Goal: Task Accomplishment & Management: Complete application form

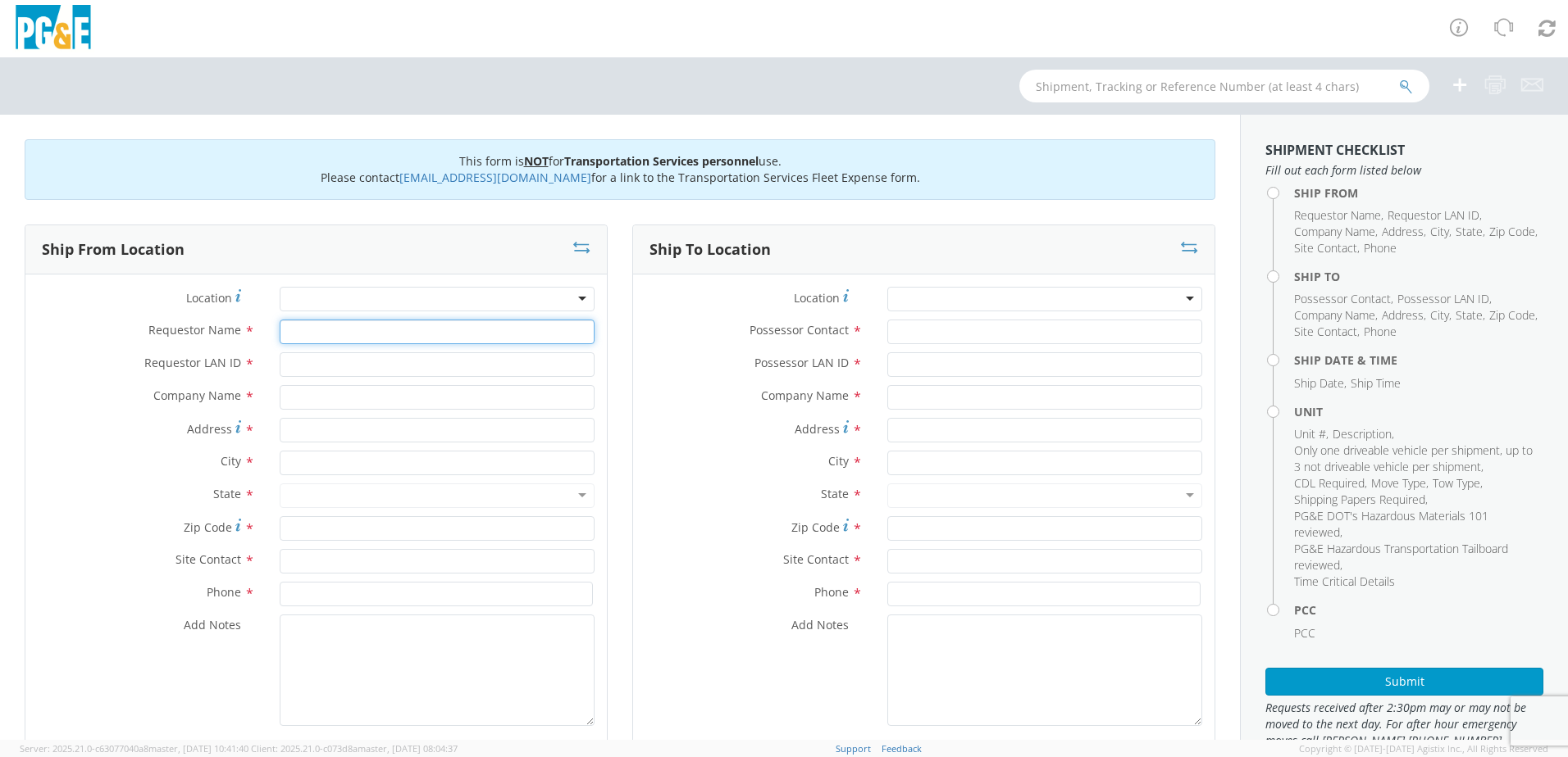
click at [418, 328] on input "Requestor Name *" at bounding box center [437, 332] width 315 height 25
type input "[PERSON_NAME]"
type input "L"
click at [418, 328] on input "[PERSON_NAME]" at bounding box center [437, 332] width 315 height 25
type input "[PERSON_NAME]"
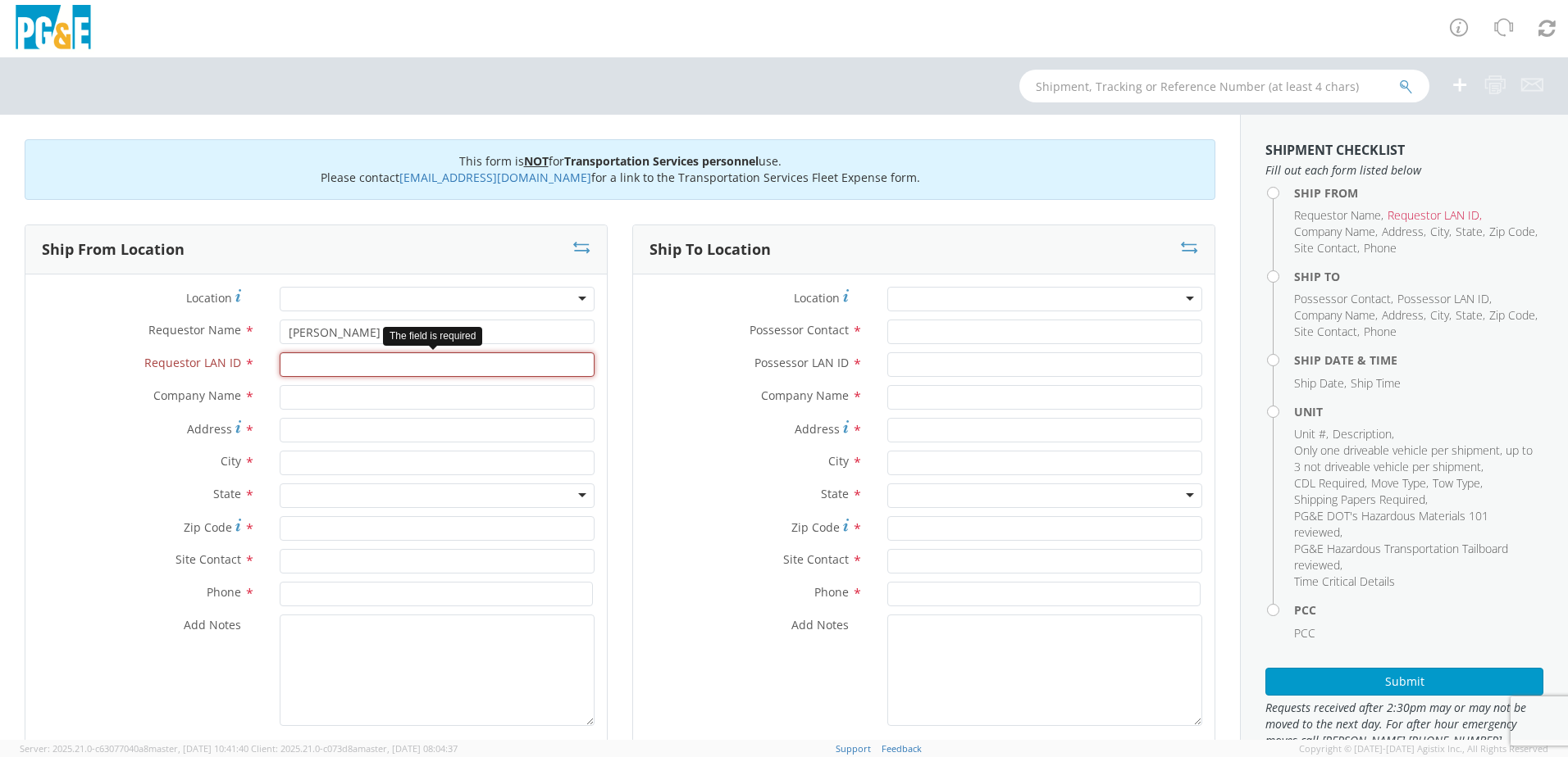
click at [404, 369] on input "Requestor LAN ID *" at bounding box center [437, 365] width 315 height 25
type input "D8LH"
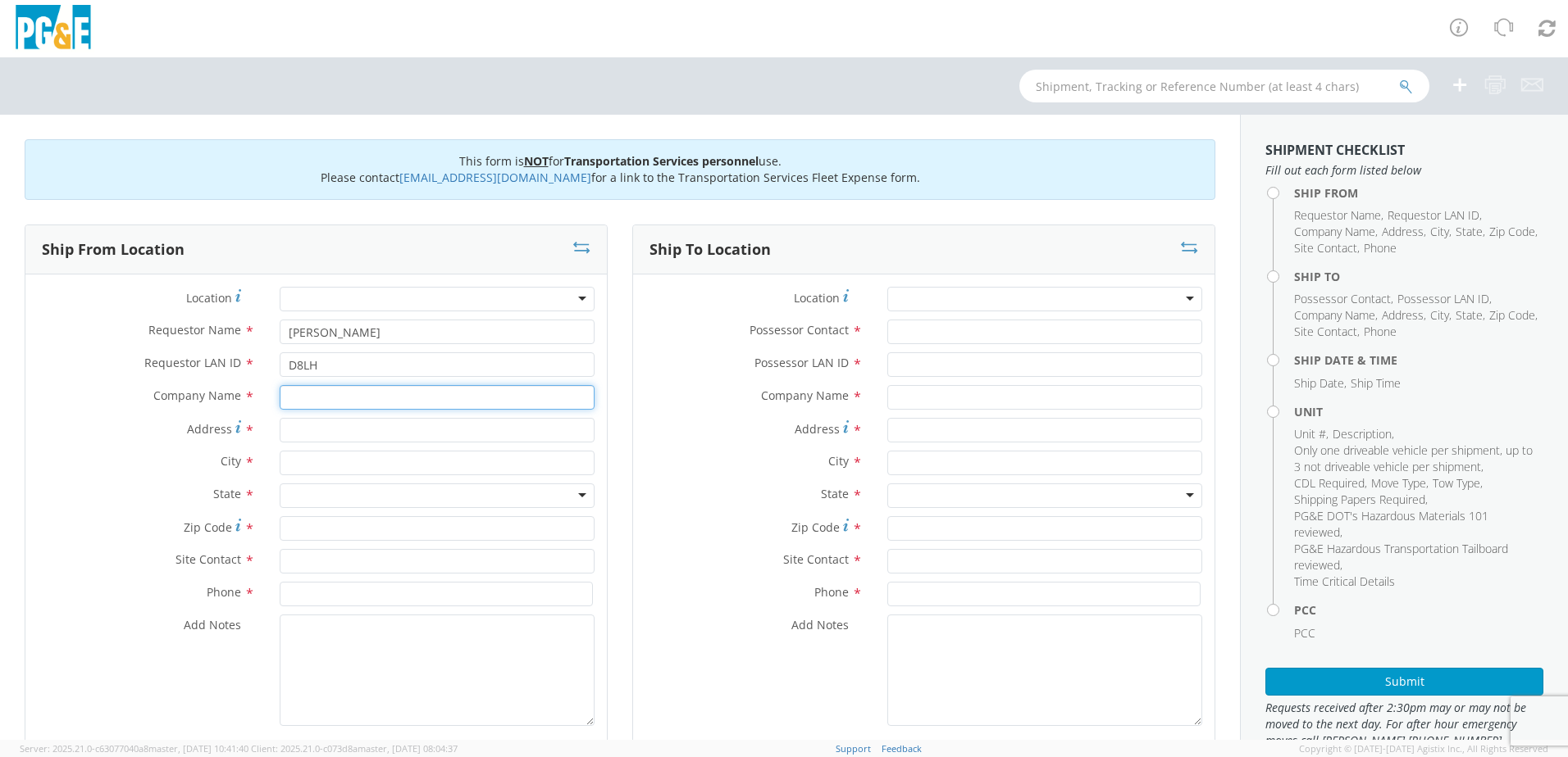
click at [388, 399] on input "text" at bounding box center [437, 398] width 315 height 25
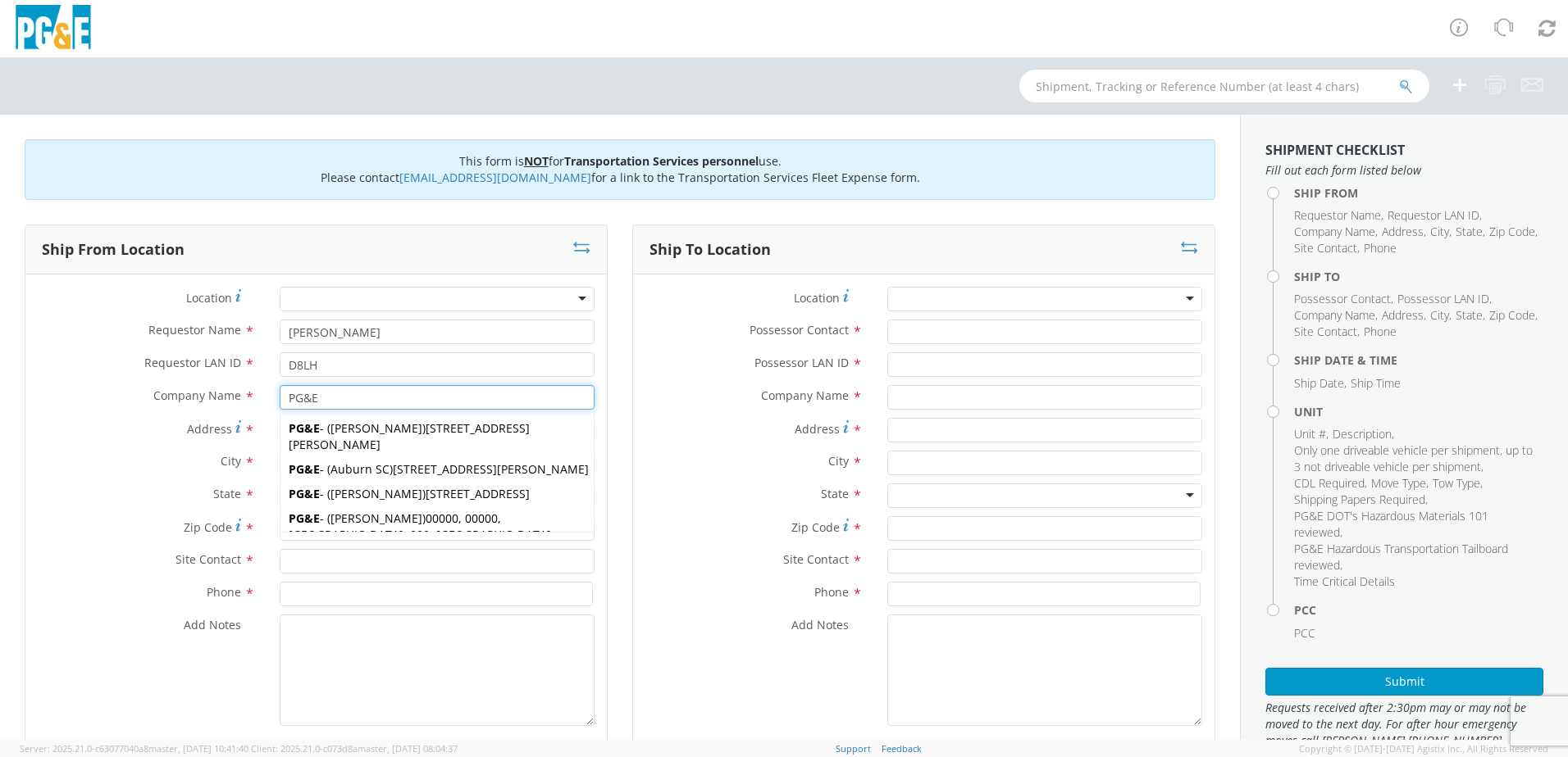
type input "PG&E"
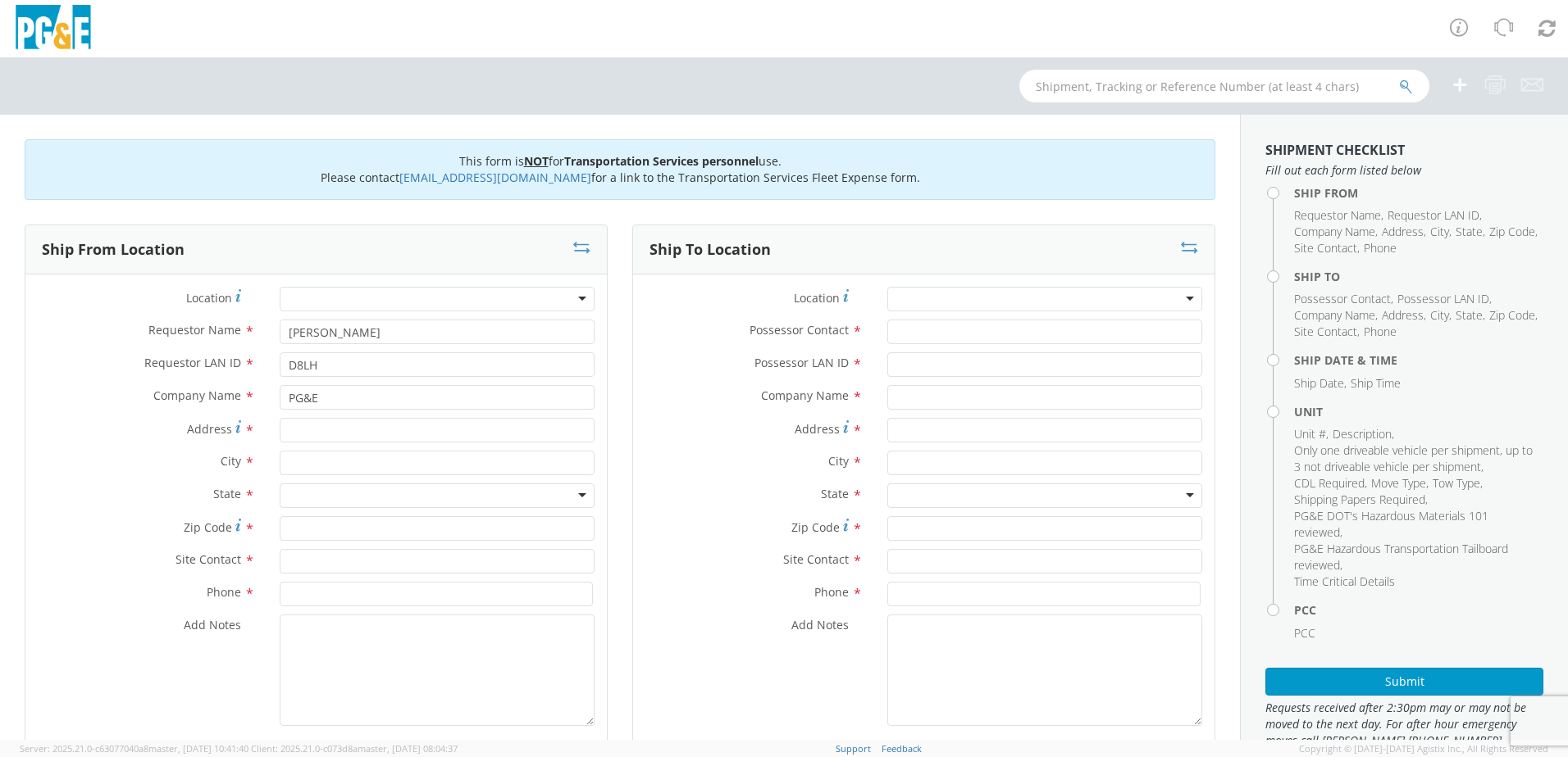
click at [137, 470] on label "City *" at bounding box center [147, 461] width 242 height 21
click at [321, 435] on input "Address *" at bounding box center [437, 430] width 315 height 25
type input "[STREET_ADDRESS]"
click at [374, 470] on input "text" at bounding box center [437, 463] width 315 height 25
type input "[GEOGRAPHIC_DATA]"
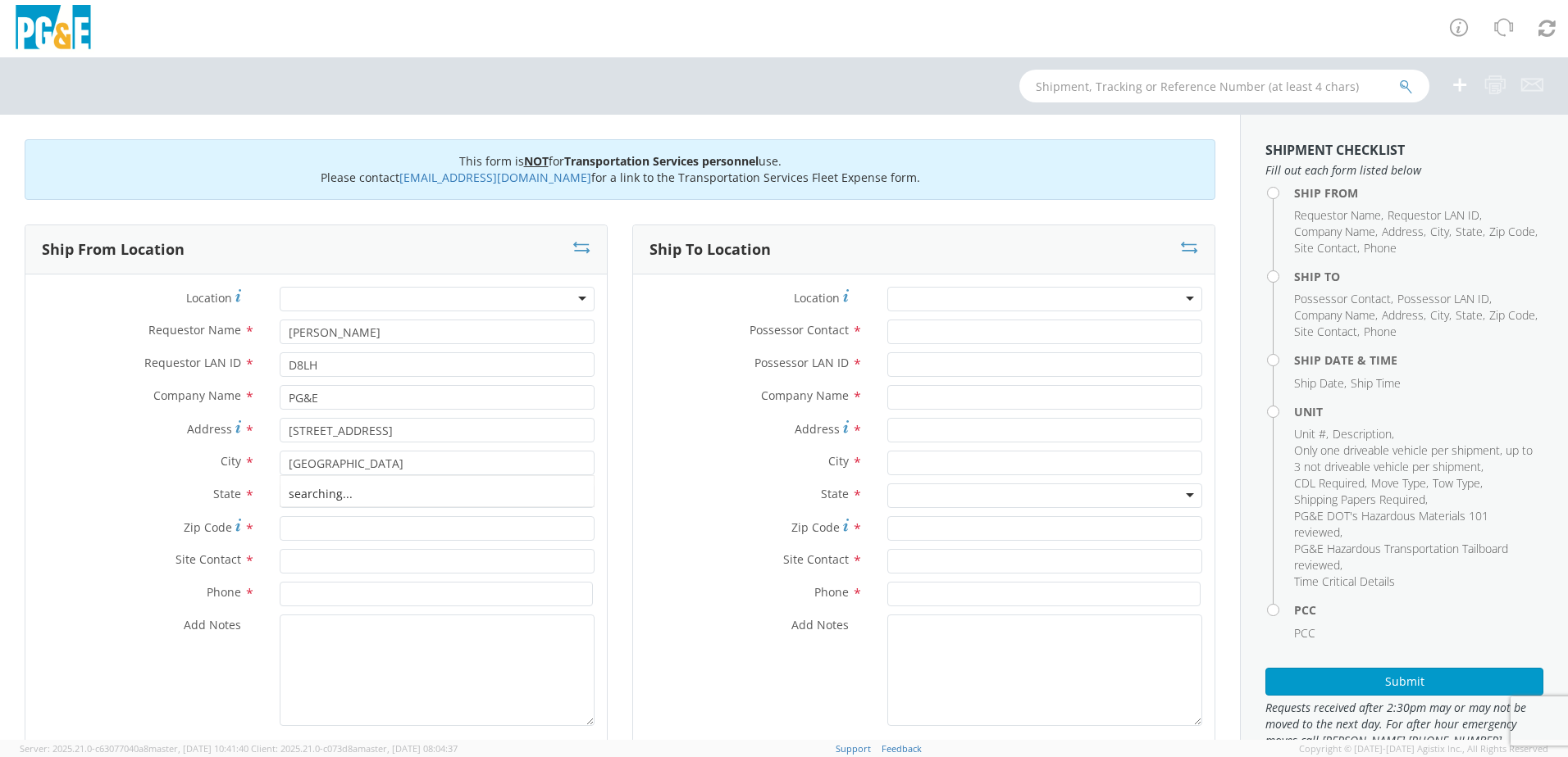
click at [143, 426] on label "Address *" at bounding box center [147, 428] width 242 height 22
click at [280, 426] on input "[STREET_ADDRESS]" at bounding box center [437, 430] width 315 height 25
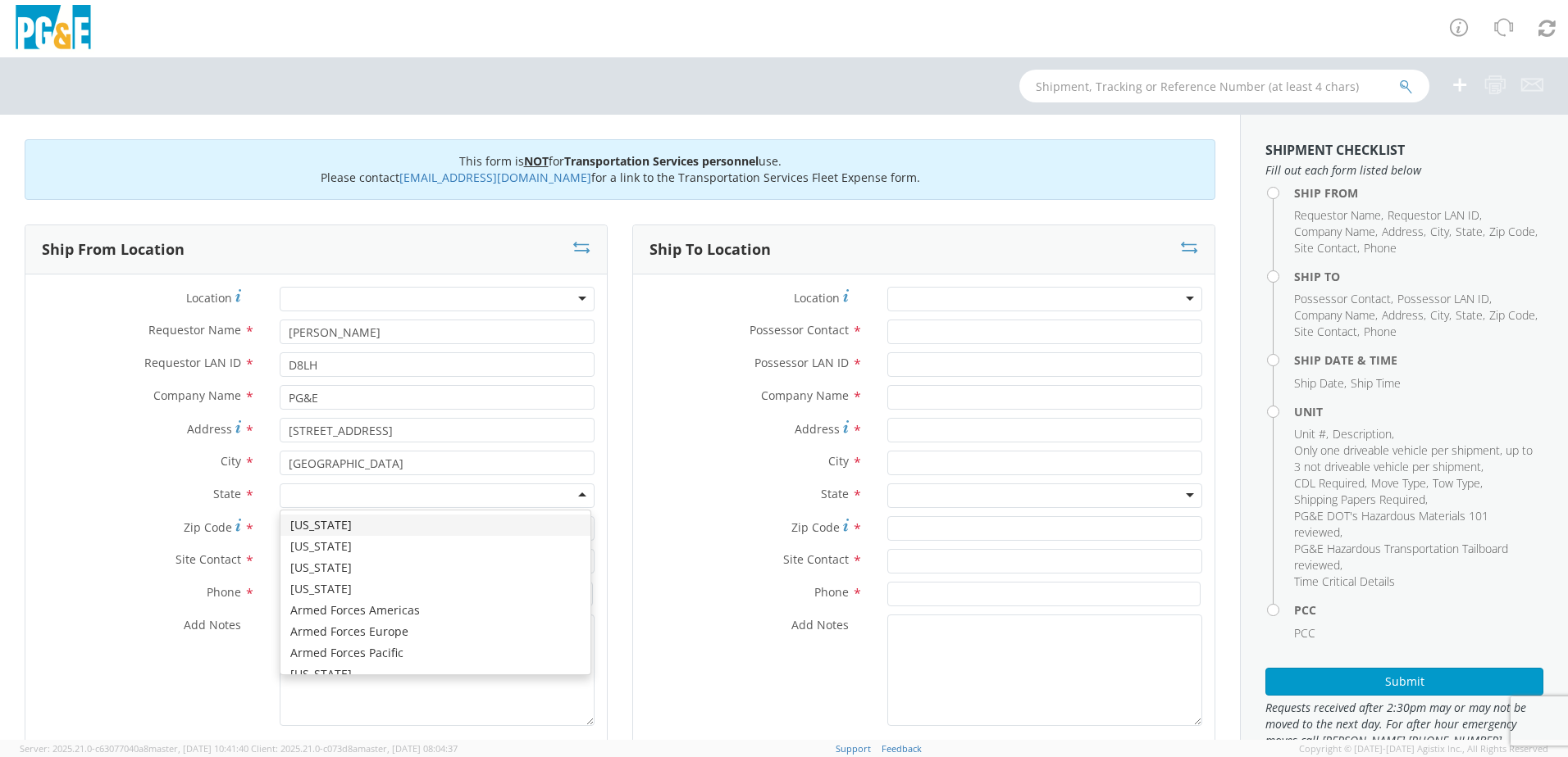
click at [353, 491] on div at bounding box center [437, 496] width 315 height 25
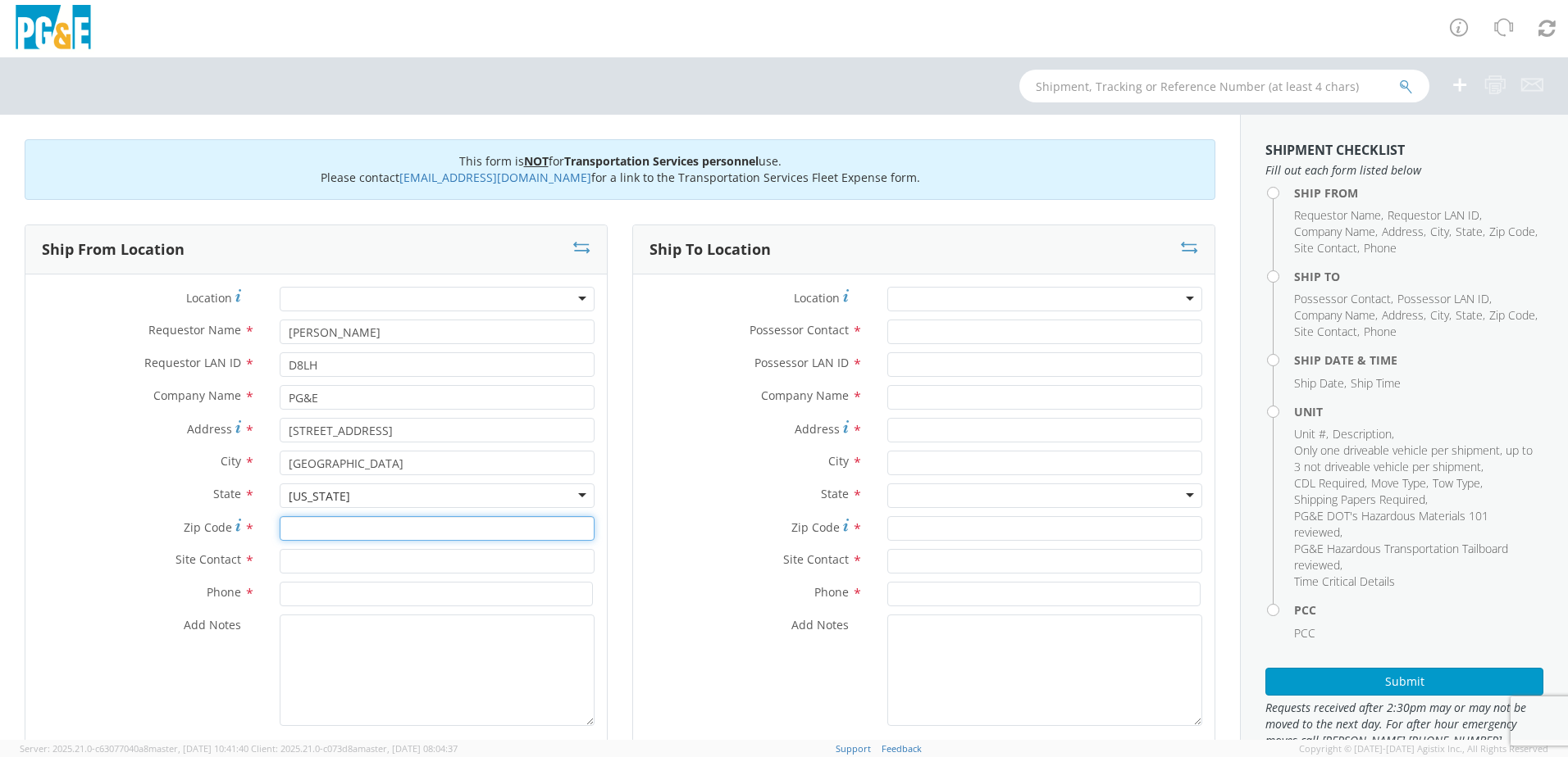
click at [353, 535] on input "Zip Code *" at bounding box center [437, 529] width 315 height 25
type input "93940"
click at [375, 556] on input "text" at bounding box center [437, 562] width 315 height 25
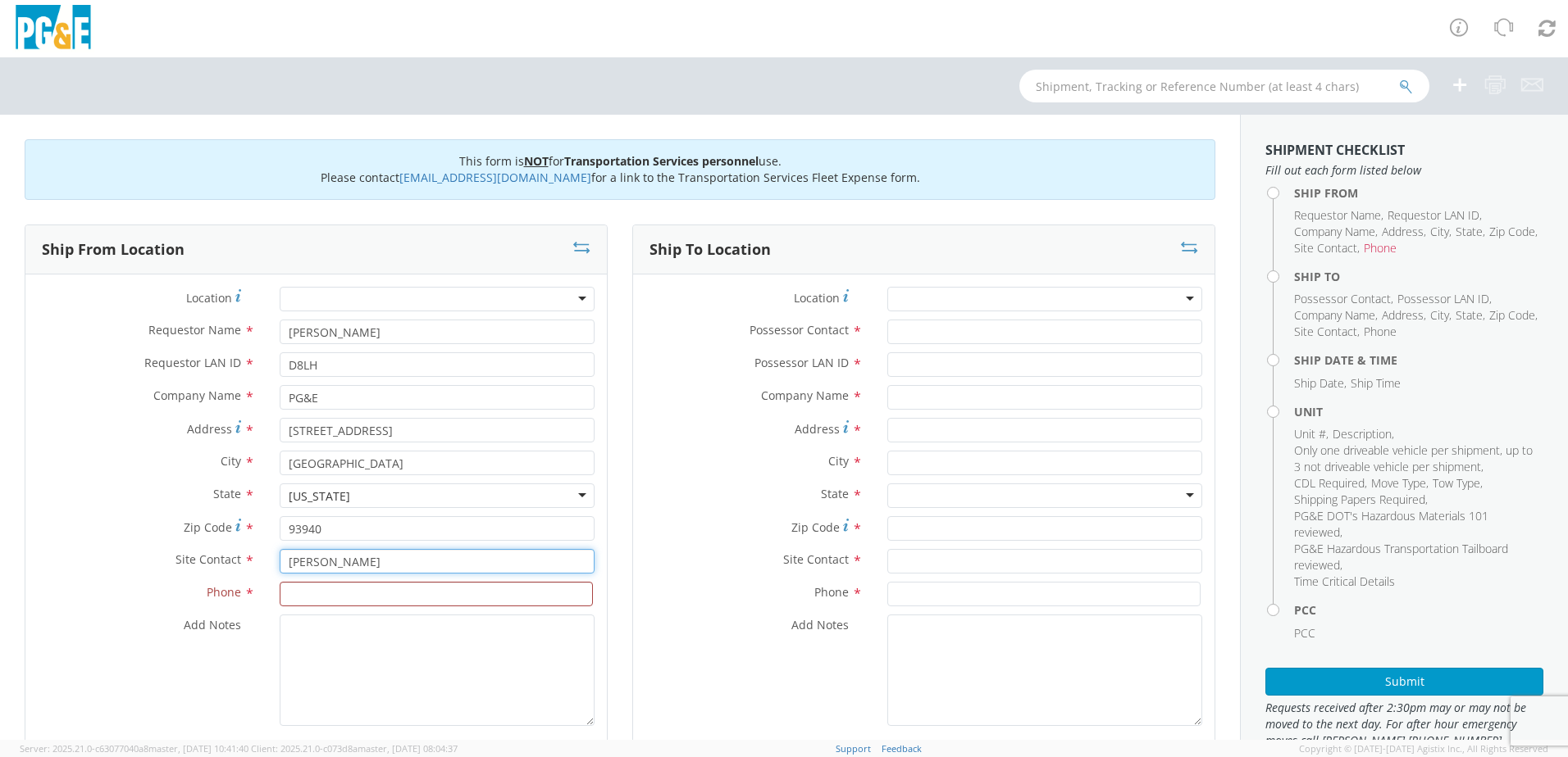
click at [376, 556] on input "[PERSON_NAME]" at bounding box center [437, 562] width 315 height 25
type input "[PERSON_NAME]"
click at [296, 597] on input at bounding box center [436, 594] width 313 height 25
click at [356, 595] on input at bounding box center [436, 594] width 313 height 25
paste input "[PHONE_NUMBER]"
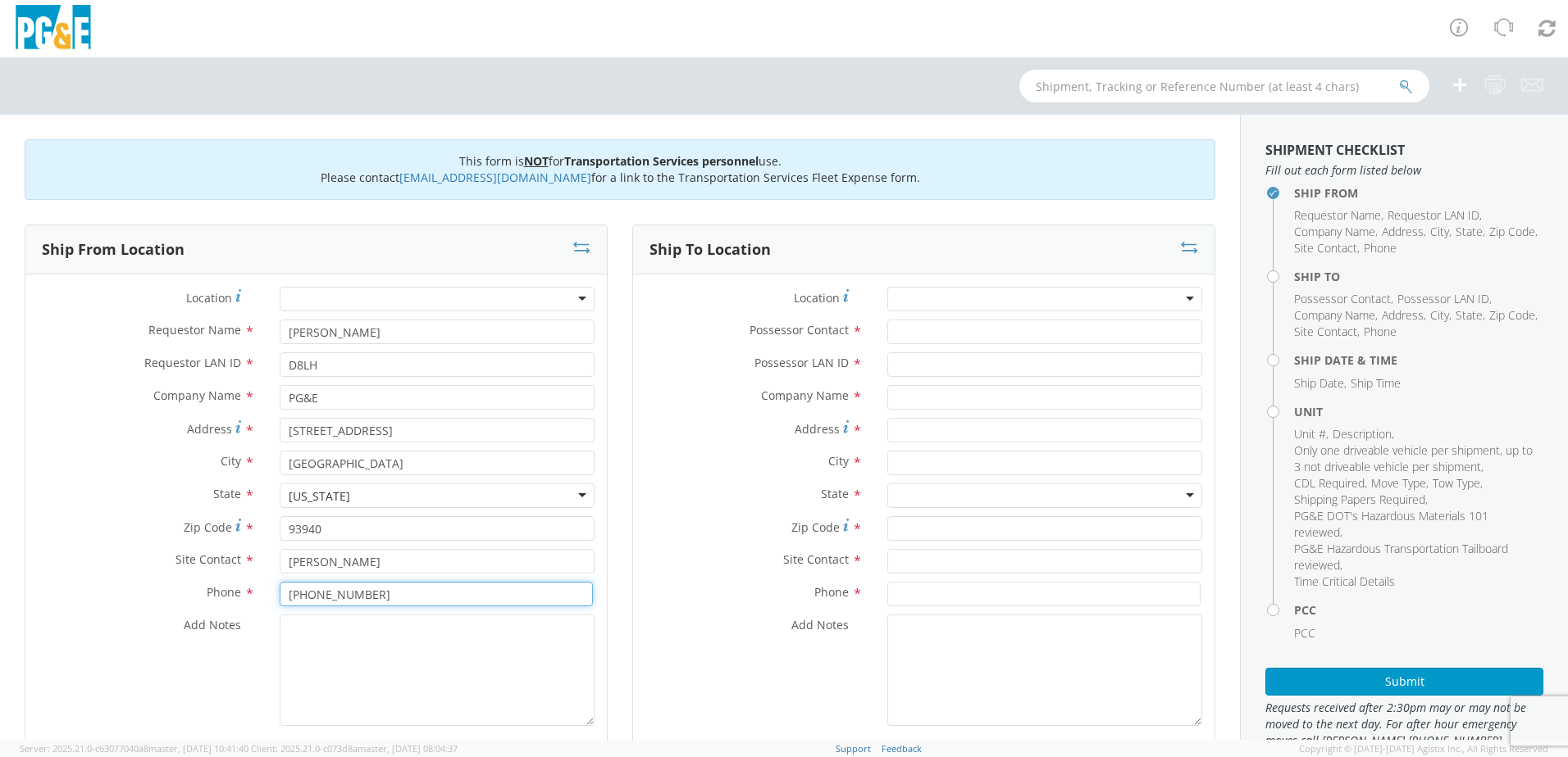
type input "[PHONE_NUMBER]"
click at [291, 672] on textarea "Add Notes *" at bounding box center [437, 670] width 315 height 111
type textarea "[STREET_ADDRESS]"
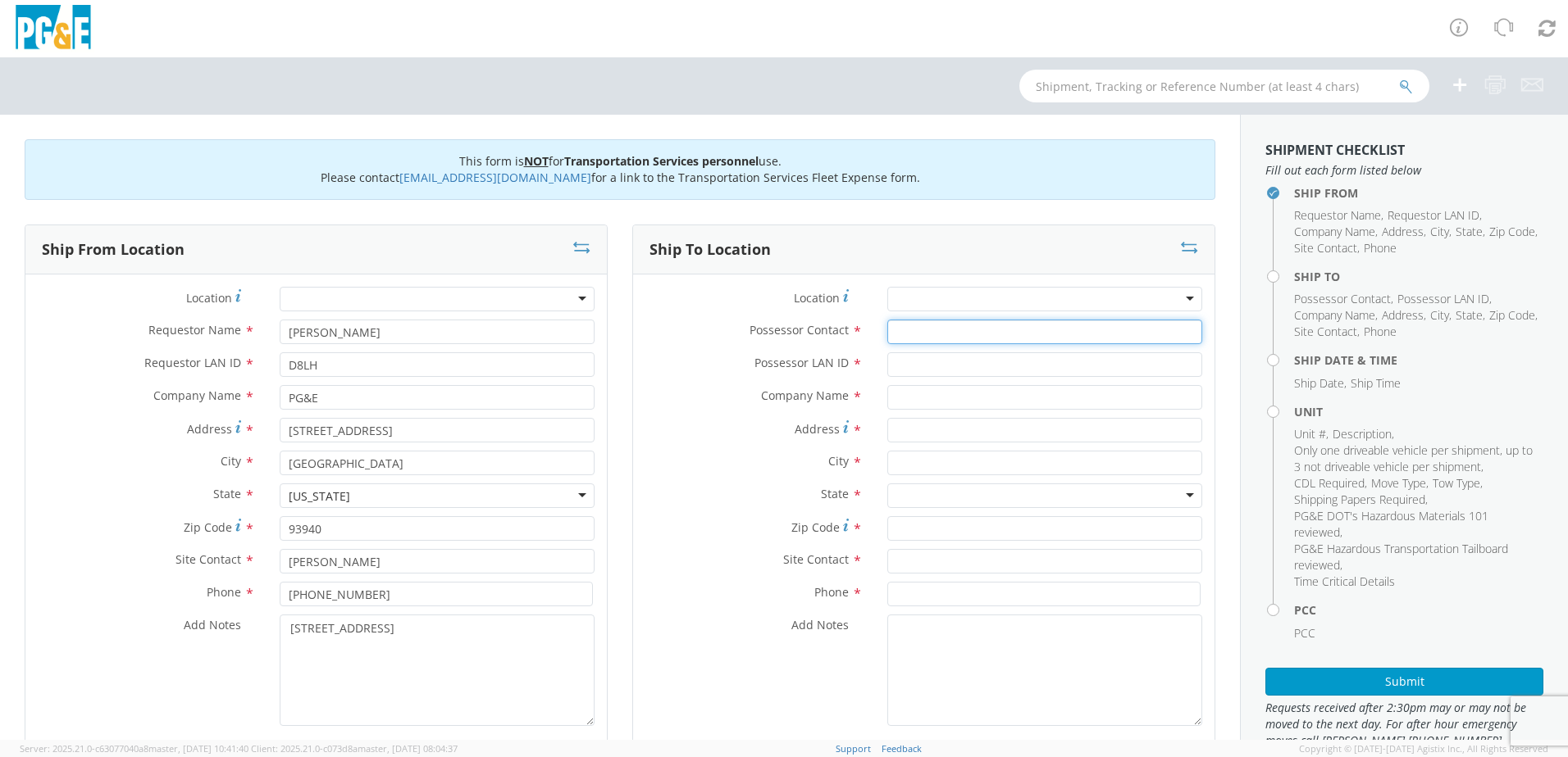
click at [928, 334] on input "Possessor Contact *" at bounding box center [1044, 332] width 315 height 25
type input "[PERSON_NAME]"
click at [952, 371] on input "Possessor LAN ID *" at bounding box center [1044, 365] width 315 height 25
type input "D8LH"
click at [923, 397] on input "text" at bounding box center [1044, 398] width 315 height 25
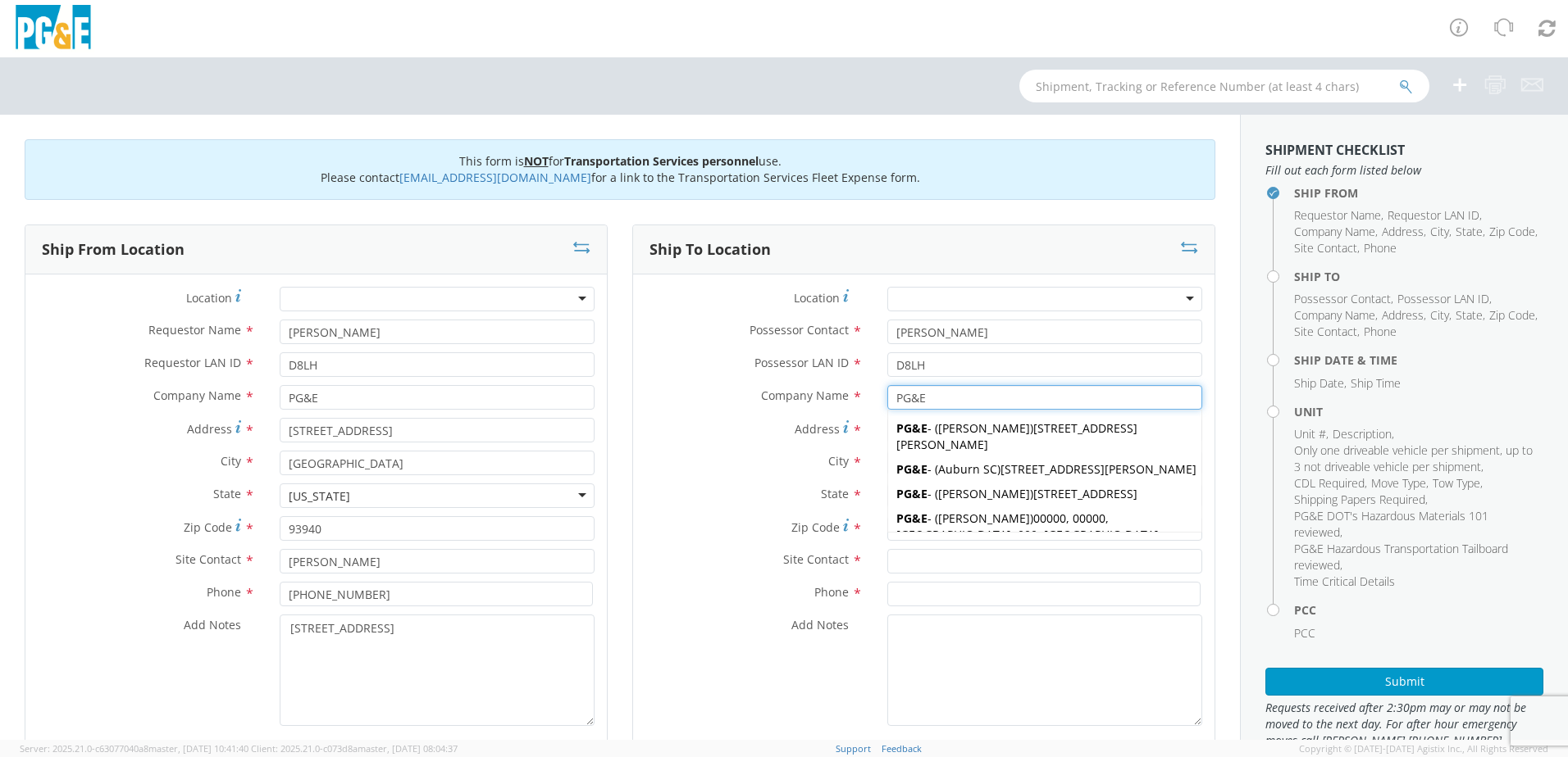
type input "PG&E"
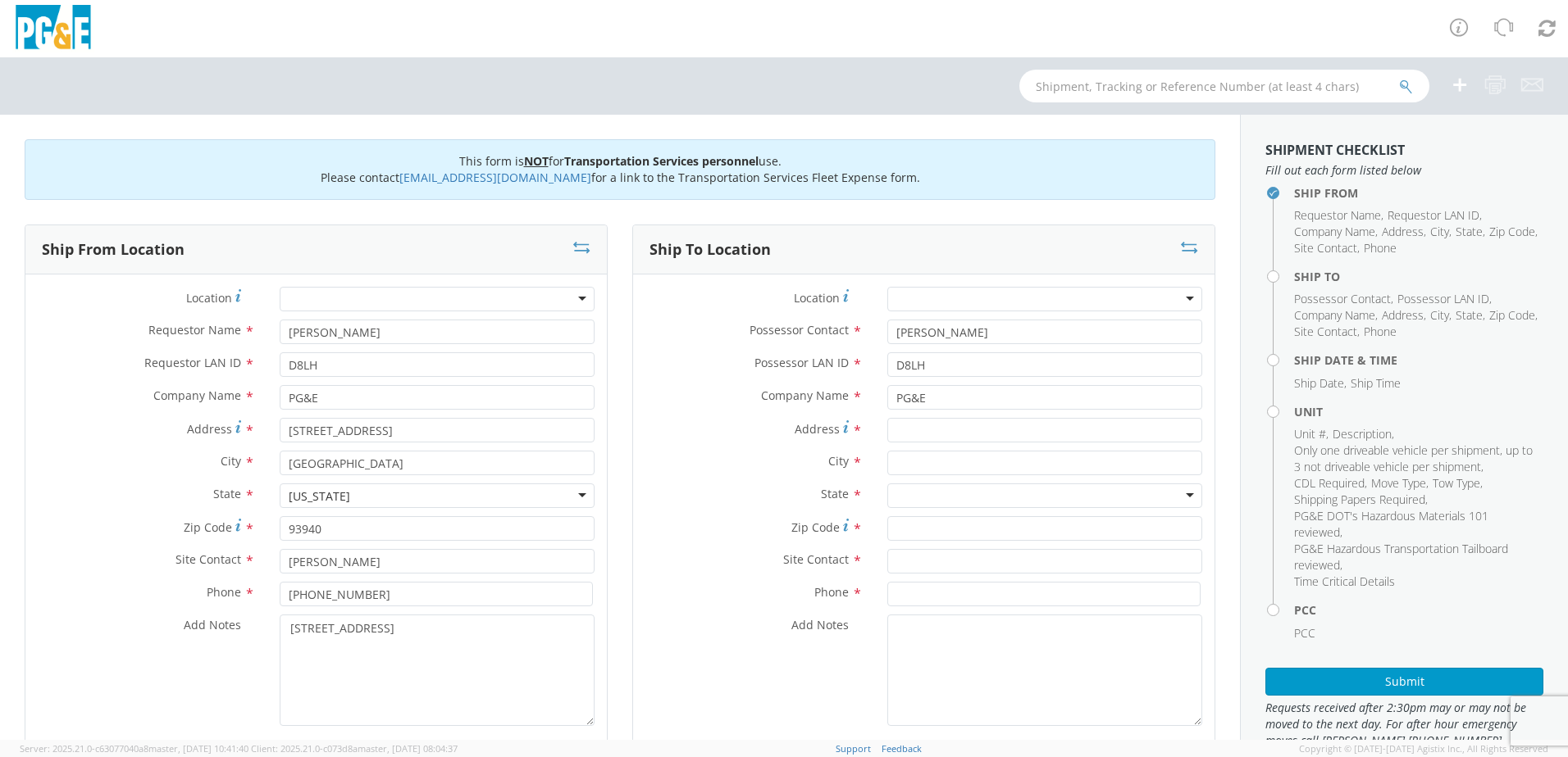
click at [695, 428] on label "Address *" at bounding box center [754, 428] width 242 height 22
click at [887, 428] on input "Address *" at bounding box center [1044, 430] width 315 height 25
click at [949, 440] on input "Address For cross streets use street names with '&' or 'and' in between. For ex…" at bounding box center [1044, 430] width 315 height 25
click at [935, 429] on input "4069" at bounding box center [1044, 430] width 315 height 25
type input "4069 GRAND"
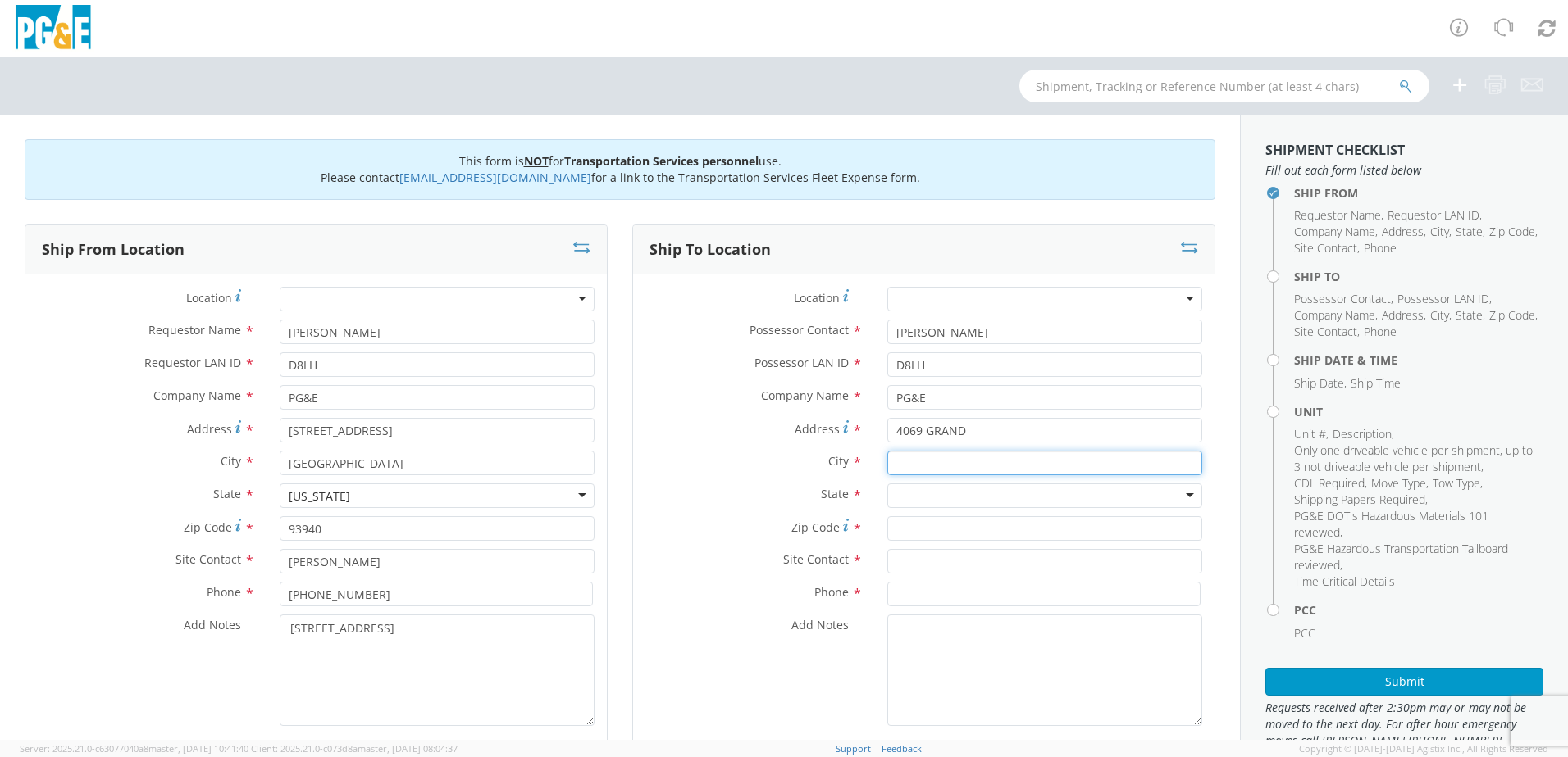
click at [910, 465] on input "text" at bounding box center [1044, 463] width 315 height 25
type input "[GEOGRAPHIC_DATA]"
click at [778, 467] on label "City *" at bounding box center [754, 461] width 242 height 21
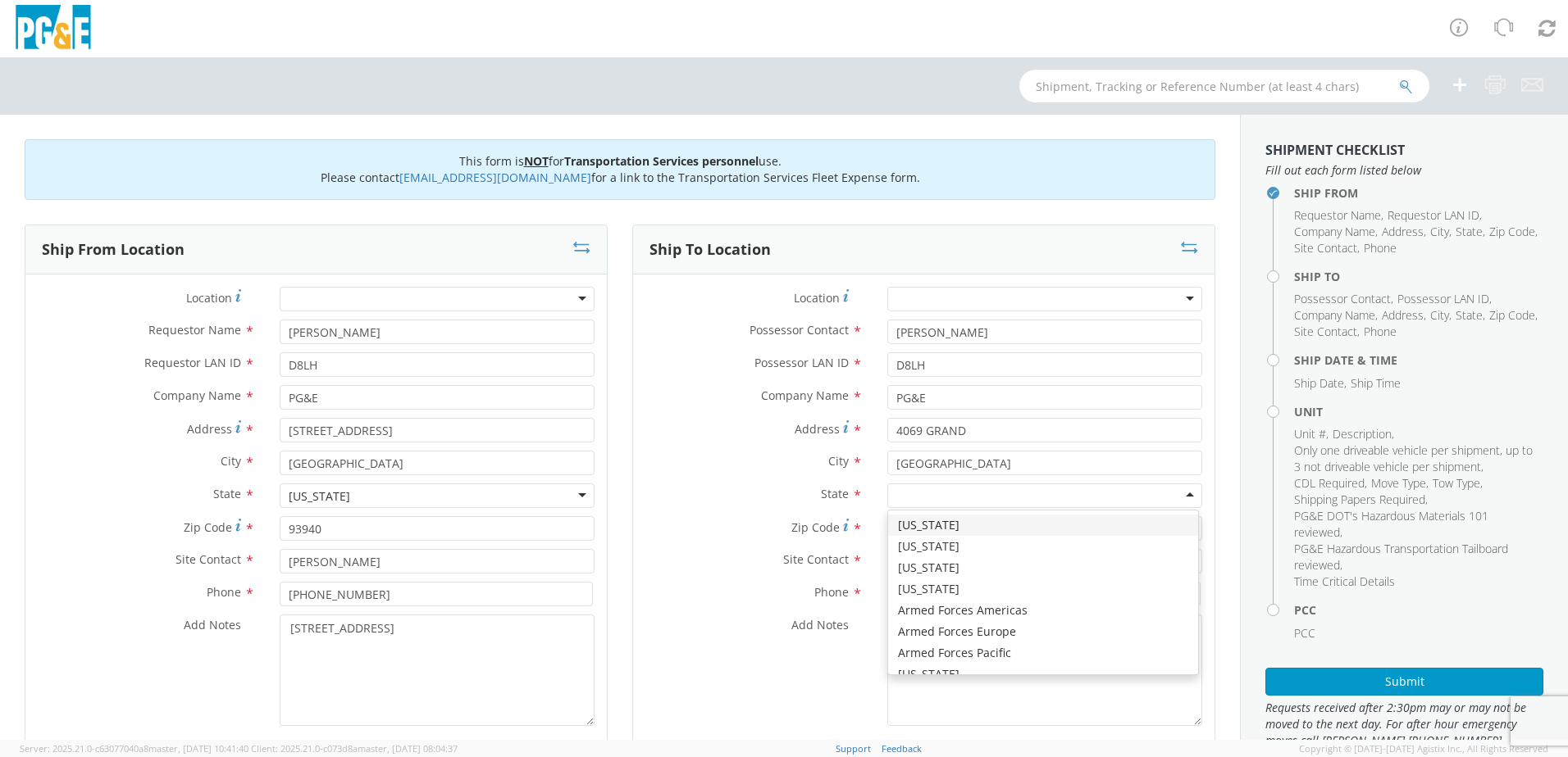
click at [950, 502] on div at bounding box center [1044, 496] width 315 height 25
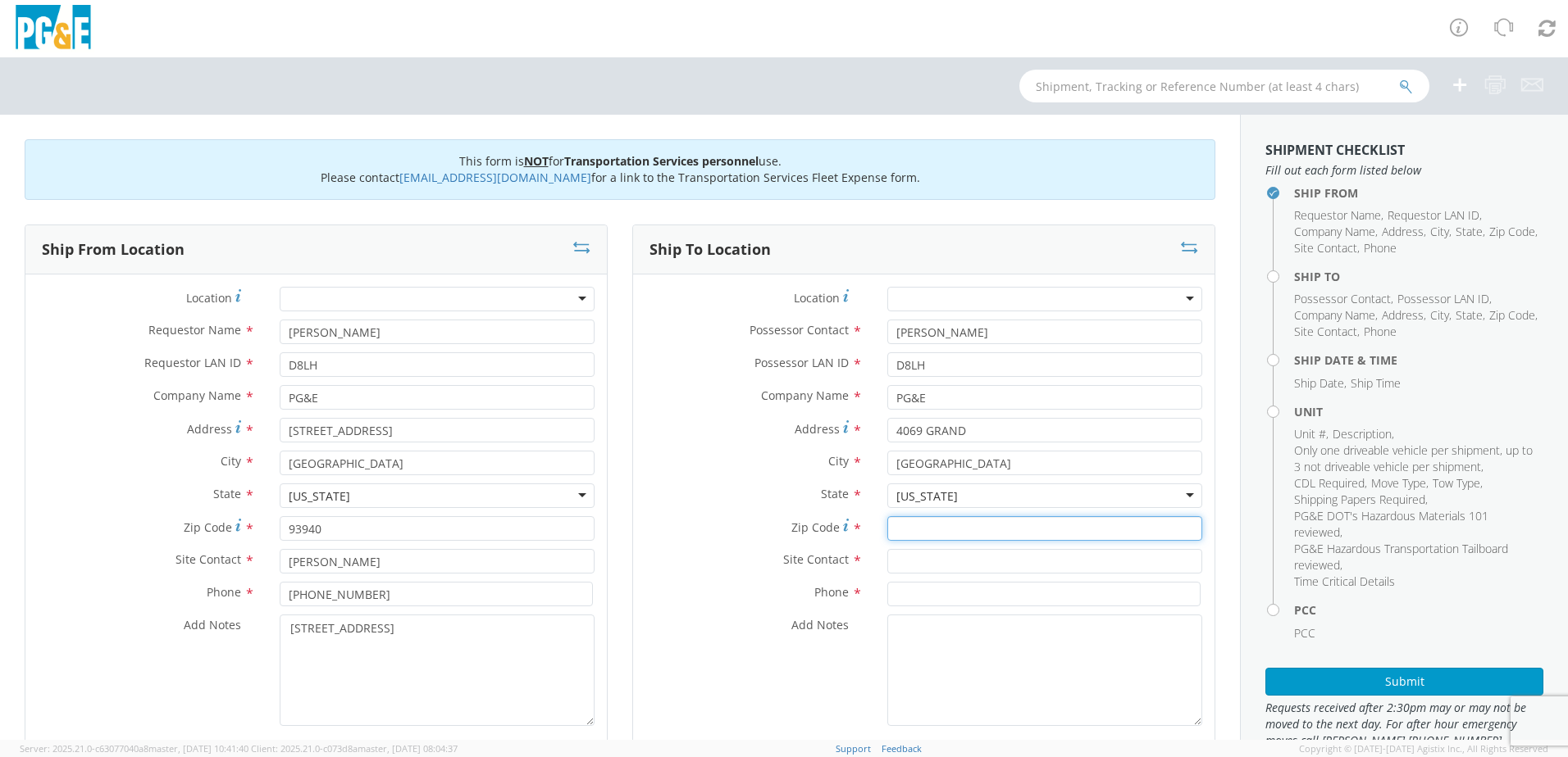
click at [914, 528] on input "Zip Code *" at bounding box center [1044, 529] width 315 height 25
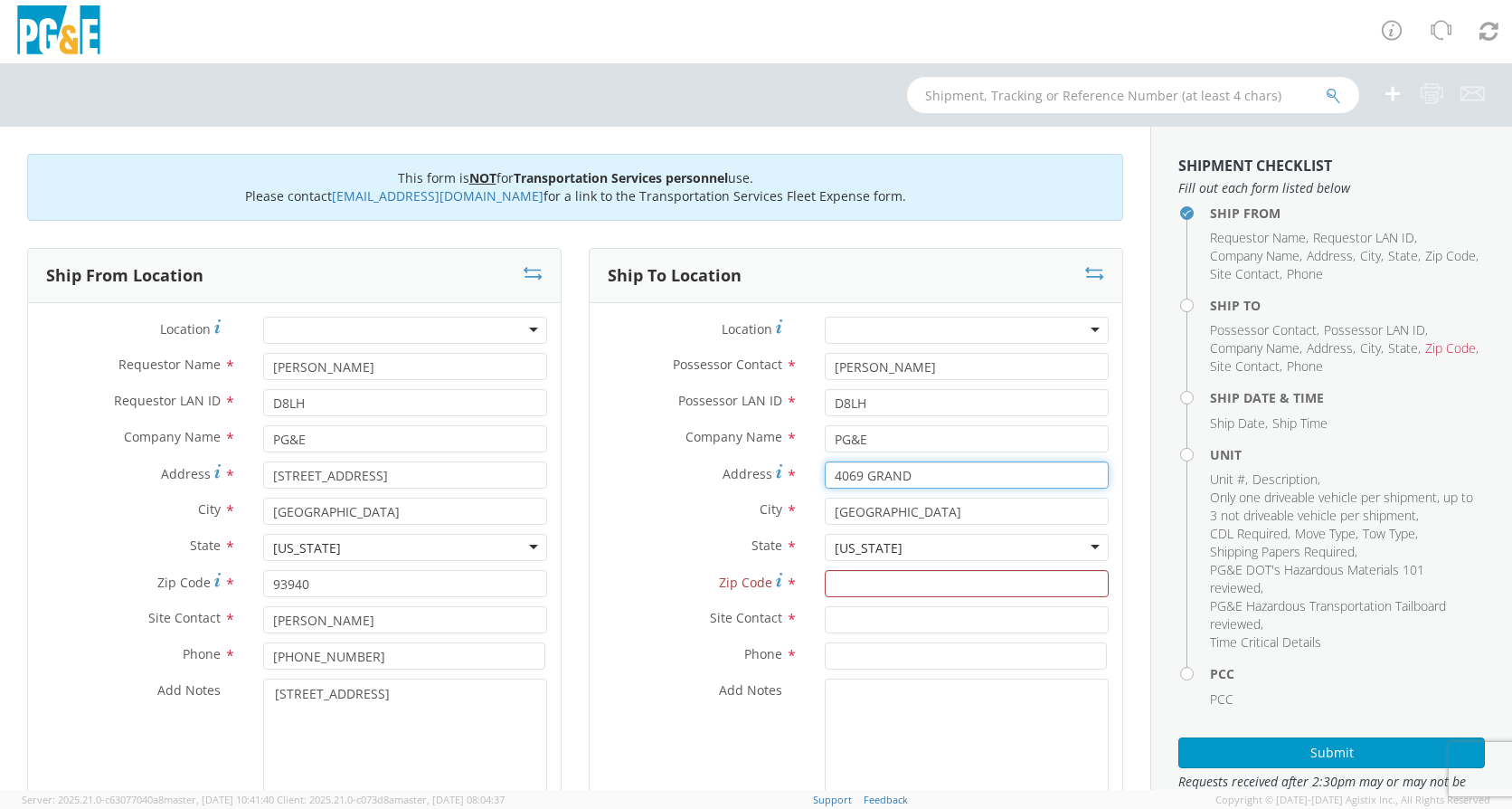
click at [856, 473] on input "4069 GRAND" at bounding box center [967, 475] width 284 height 27
type input "406 GRAND"
click at [981, 587] on input "Zip Code *" at bounding box center [967, 583] width 284 height 27
type input "93950"
click at [923, 623] on input "text" at bounding box center [967, 620] width 284 height 27
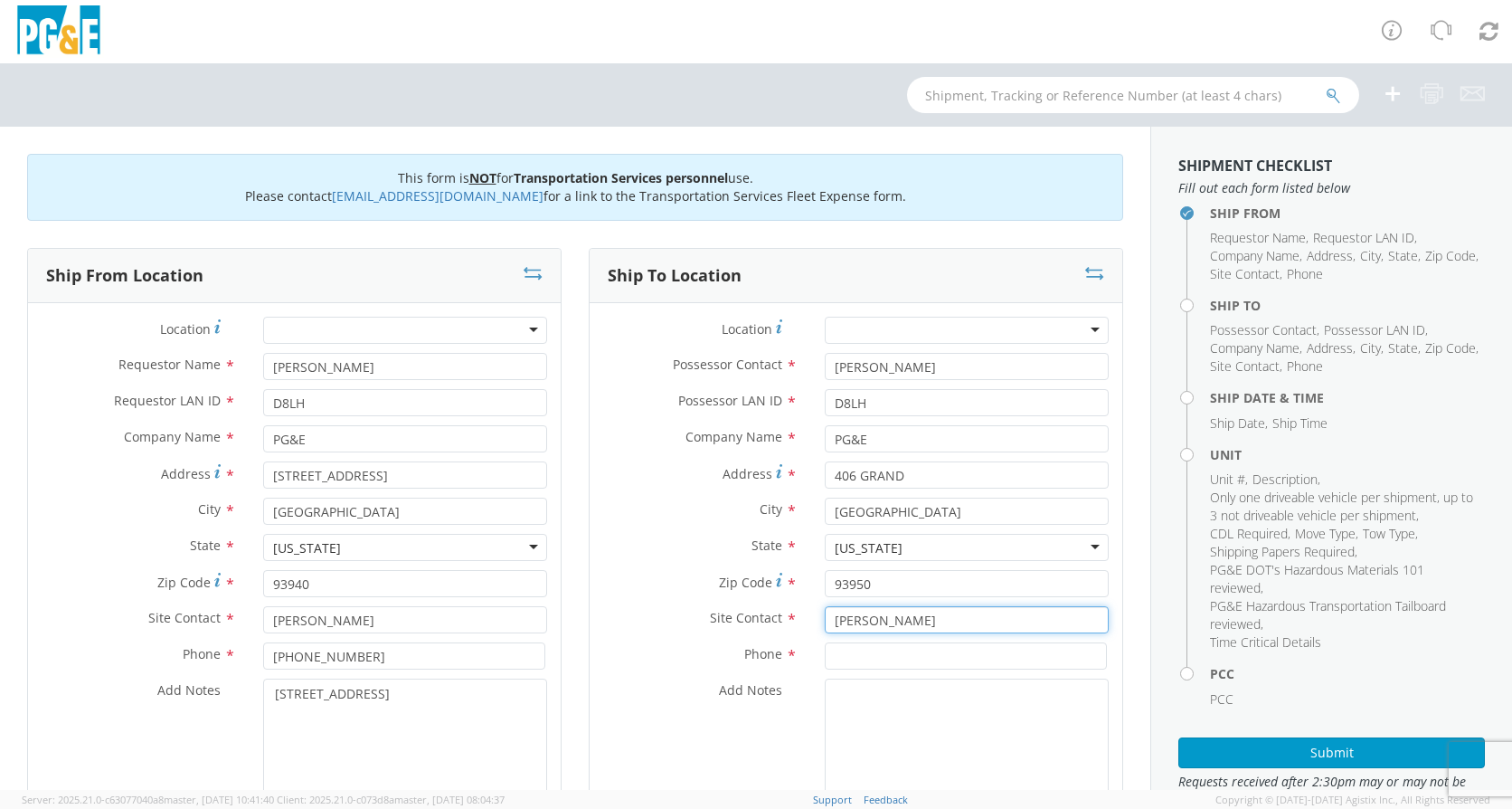
type input "[PERSON_NAME]"
click at [928, 647] on input at bounding box center [966, 656] width 282 height 27
type input "6282193088"
click at [904, 698] on textarea "Add Notes *" at bounding box center [967, 739] width 284 height 123
drag, startPoint x: 976, startPoint y: 618, endPoint x: 758, endPoint y: 607, distance: 218.3
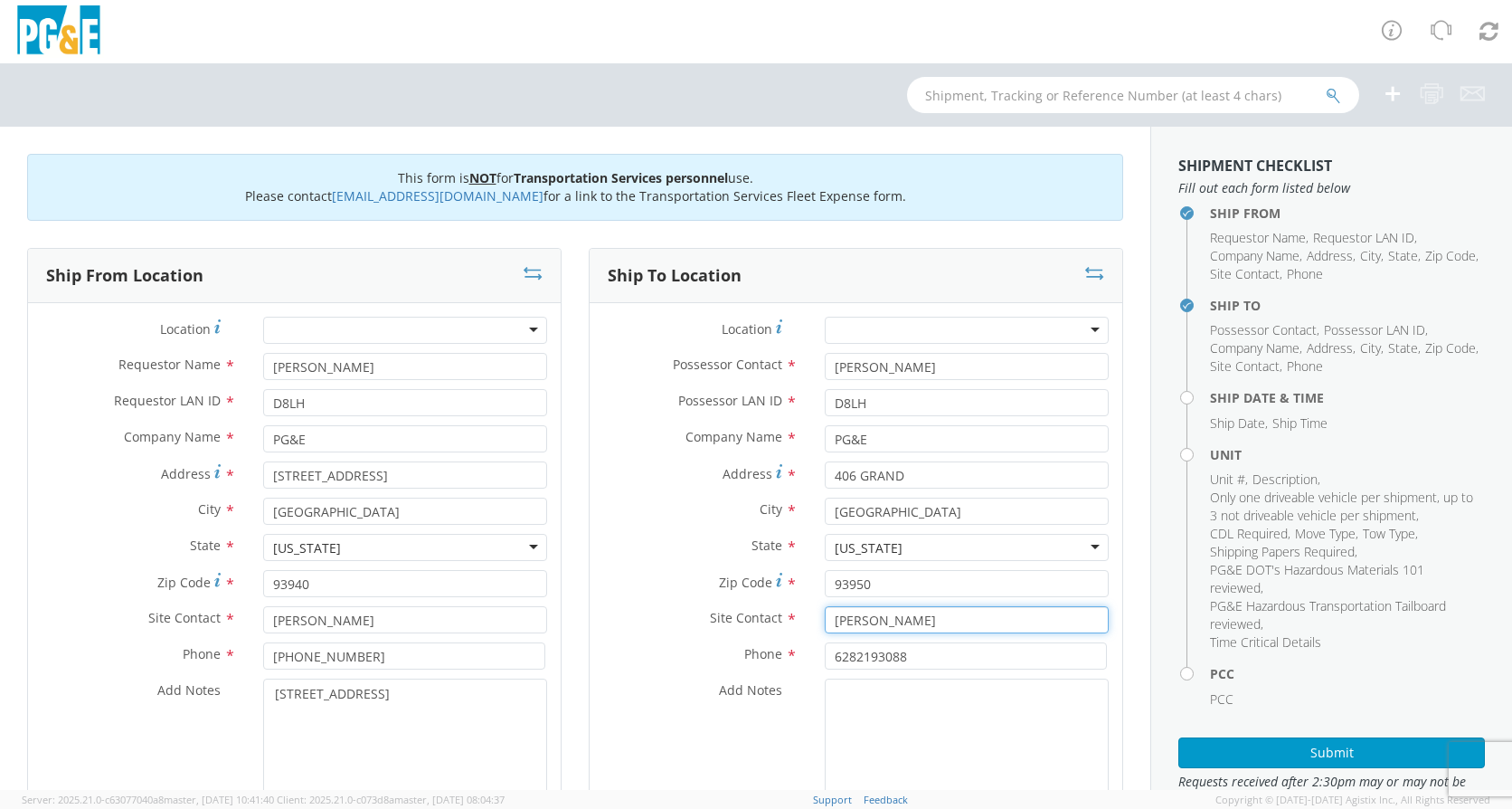
click at [758, 607] on div "Site Contact * [PERSON_NAME]" at bounding box center [855, 620] width 532 height 27
type input "[PERSON_NAME]"
click at [954, 193] on div "This form is NOT for Transportation Services personnel use. Please contact [EMA…" at bounding box center [576, 187] width 1096 height 67
drag, startPoint x: 979, startPoint y: 651, endPoint x: 712, endPoint y: 652, distance: 267.0
click at [714, 650] on div "Phone * 6282193088" at bounding box center [855, 656] width 532 height 27
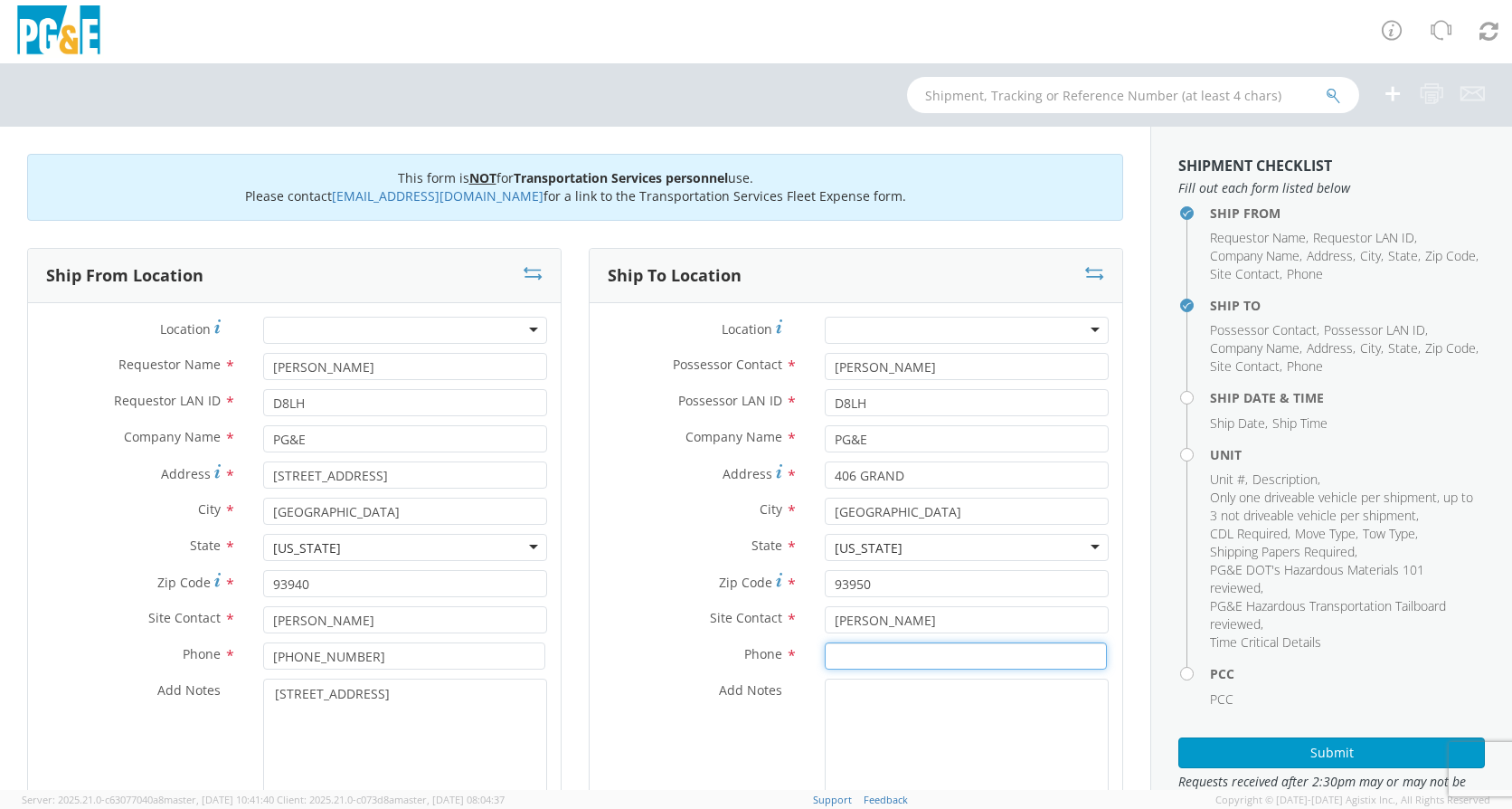
paste input "[PHONE_NUMBER]"
type input "[PHONE_NUMBER]"
click at [893, 740] on textarea "Add Notes *" at bounding box center [967, 739] width 284 height 123
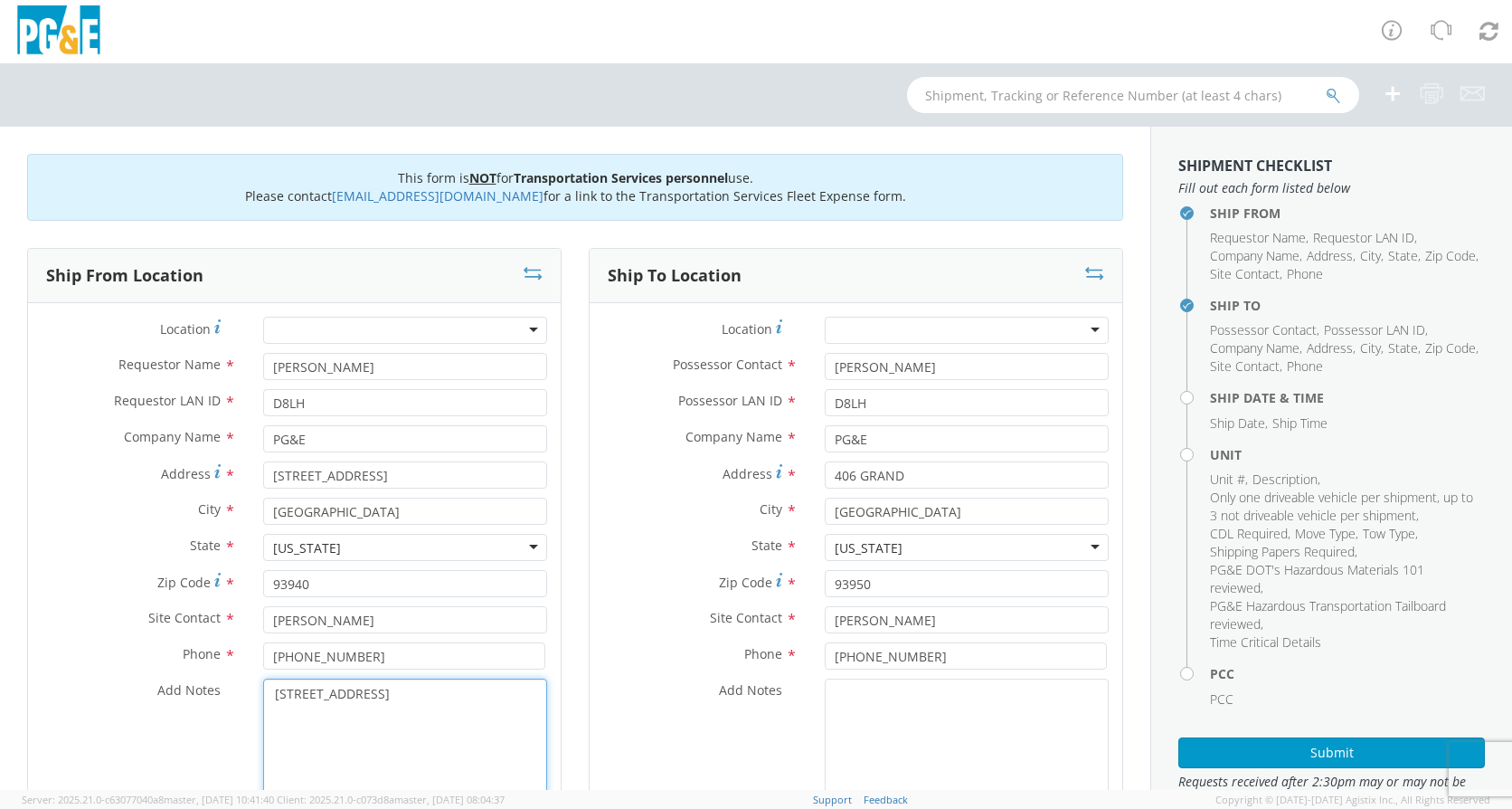
drag, startPoint x: 477, startPoint y: 703, endPoint x: 236, endPoint y: 693, distance: 241.2
click at [236, 693] on div "Add Notes * [STREET_ADDRESS]" at bounding box center [294, 739] width 532 height 123
click at [935, 739] on textarea "Add Notes *" at bounding box center [967, 739] width 284 height 123
paste textarea "[STREET_ADDRESS]"
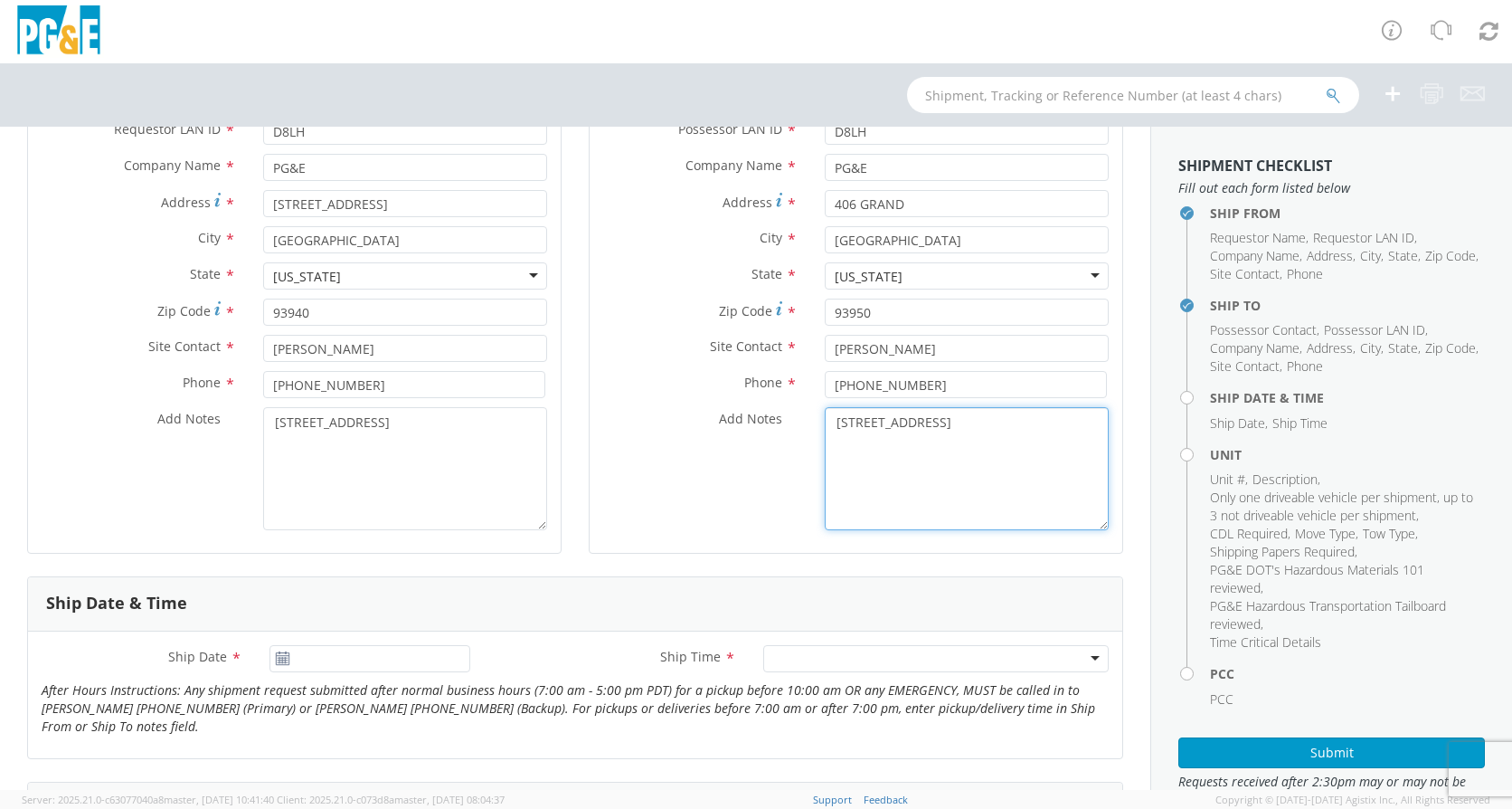
type textarea "[STREET_ADDRESS]"
click at [277, 662] on use at bounding box center [281, 657] width 13 height 13
click at [277, 663] on icon at bounding box center [282, 658] width 16 height 15
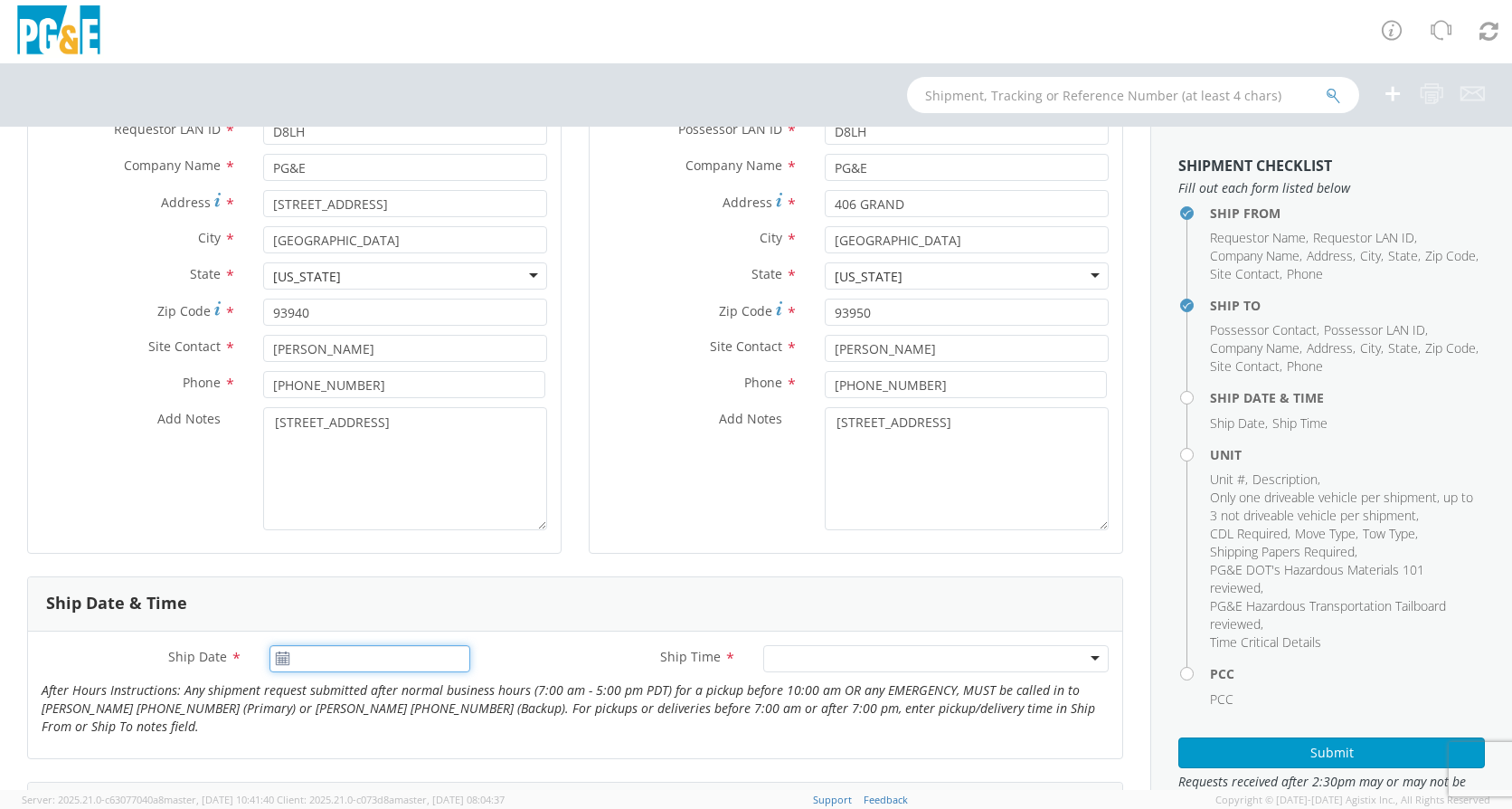
type input "[DATE]"
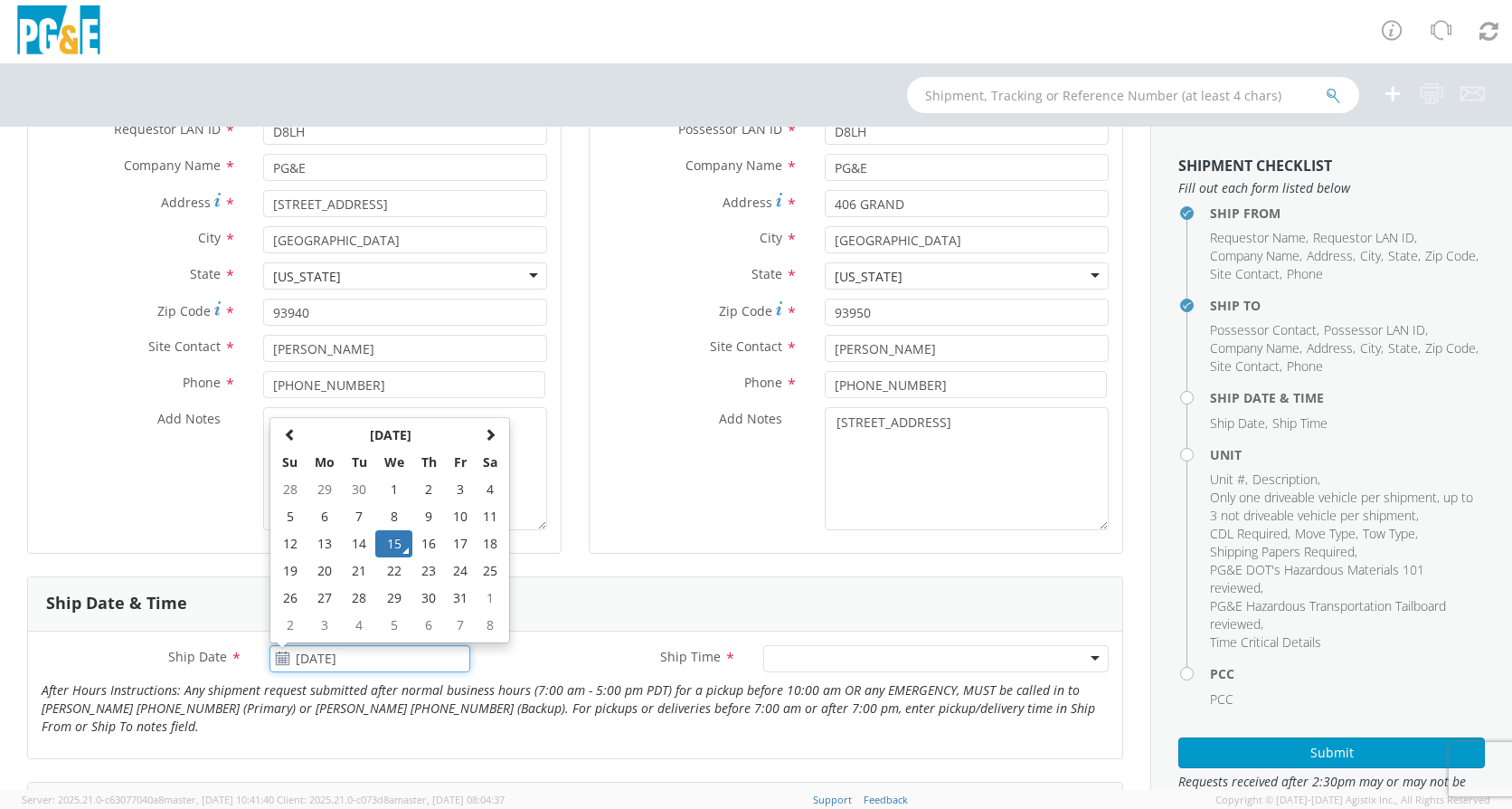
click at [332, 661] on input "[DATE]" at bounding box center [370, 659] width 201 height 27
click at [391, 545] on td "15" at bounding box center [394, 544] width 38 height 27
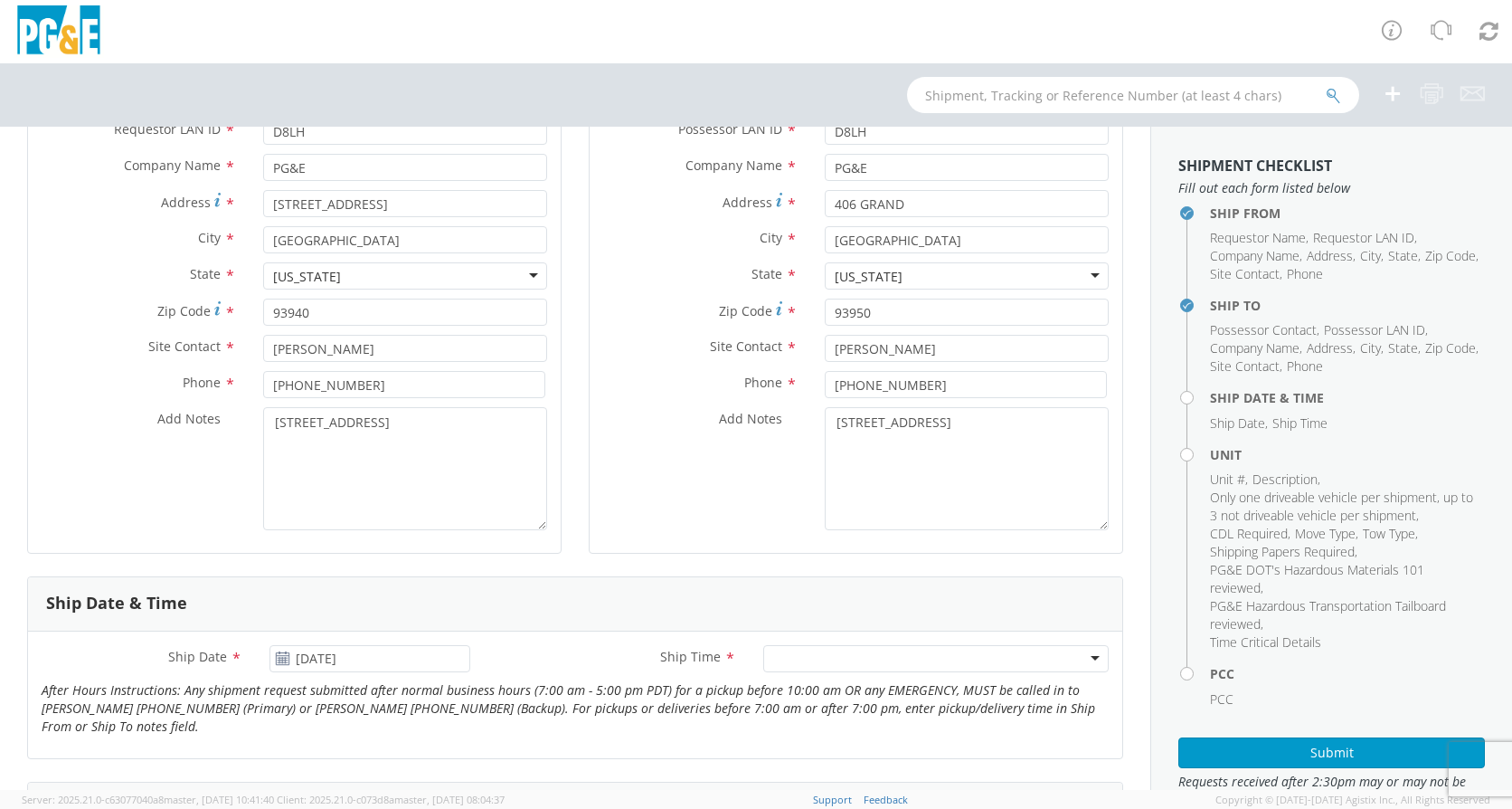
click at [829, 651] on div at bounding box center [936, 659] width 345 height 27
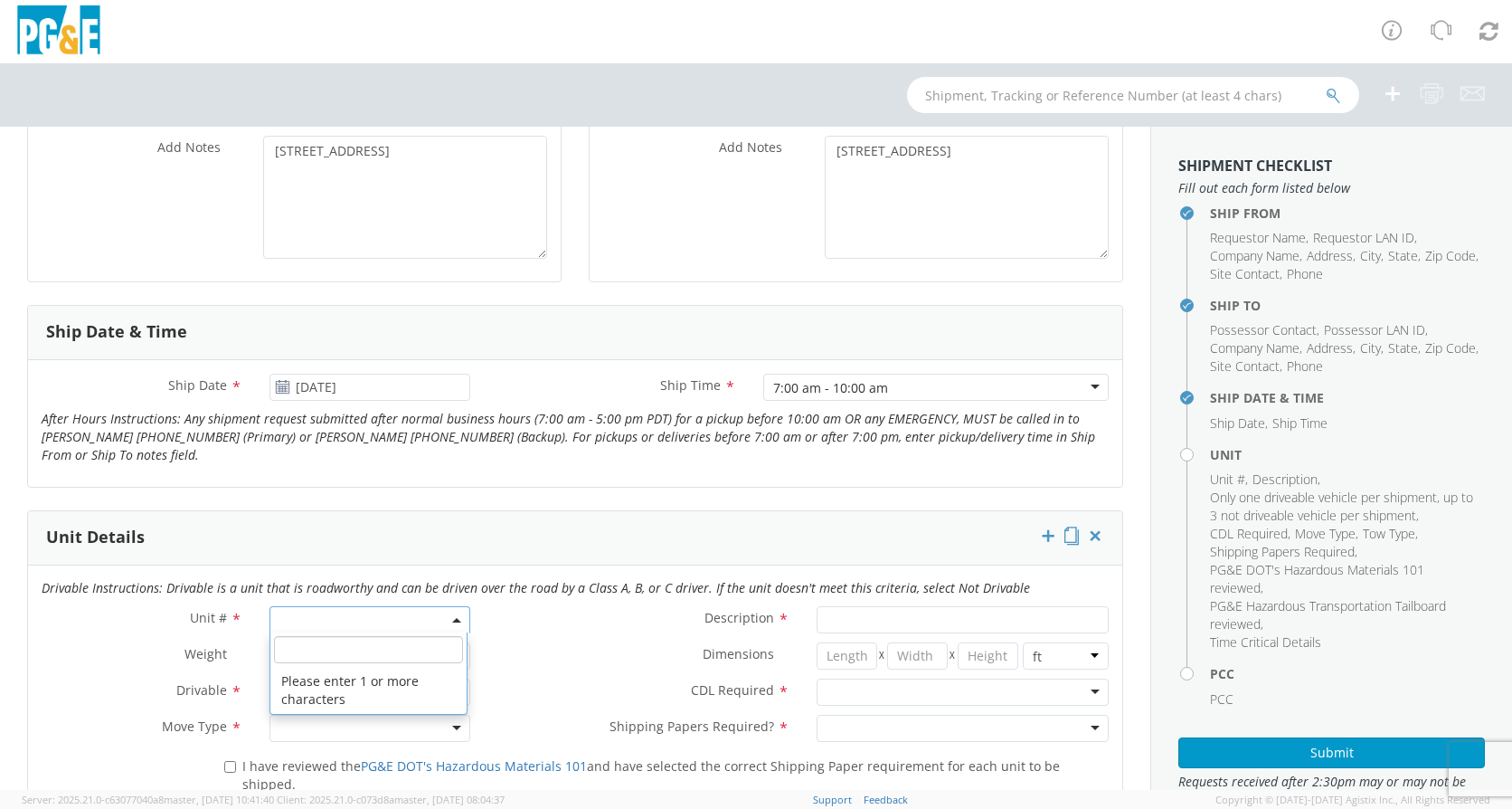
click at [428, 624] on span at bounding box center [370, 620] width 201 height 27
click at [408, 648] on input "search" at bounding box center [369, 649] width 189 height 27
type input "O"
select select "Other"
select select "? undefined:undefined ?"
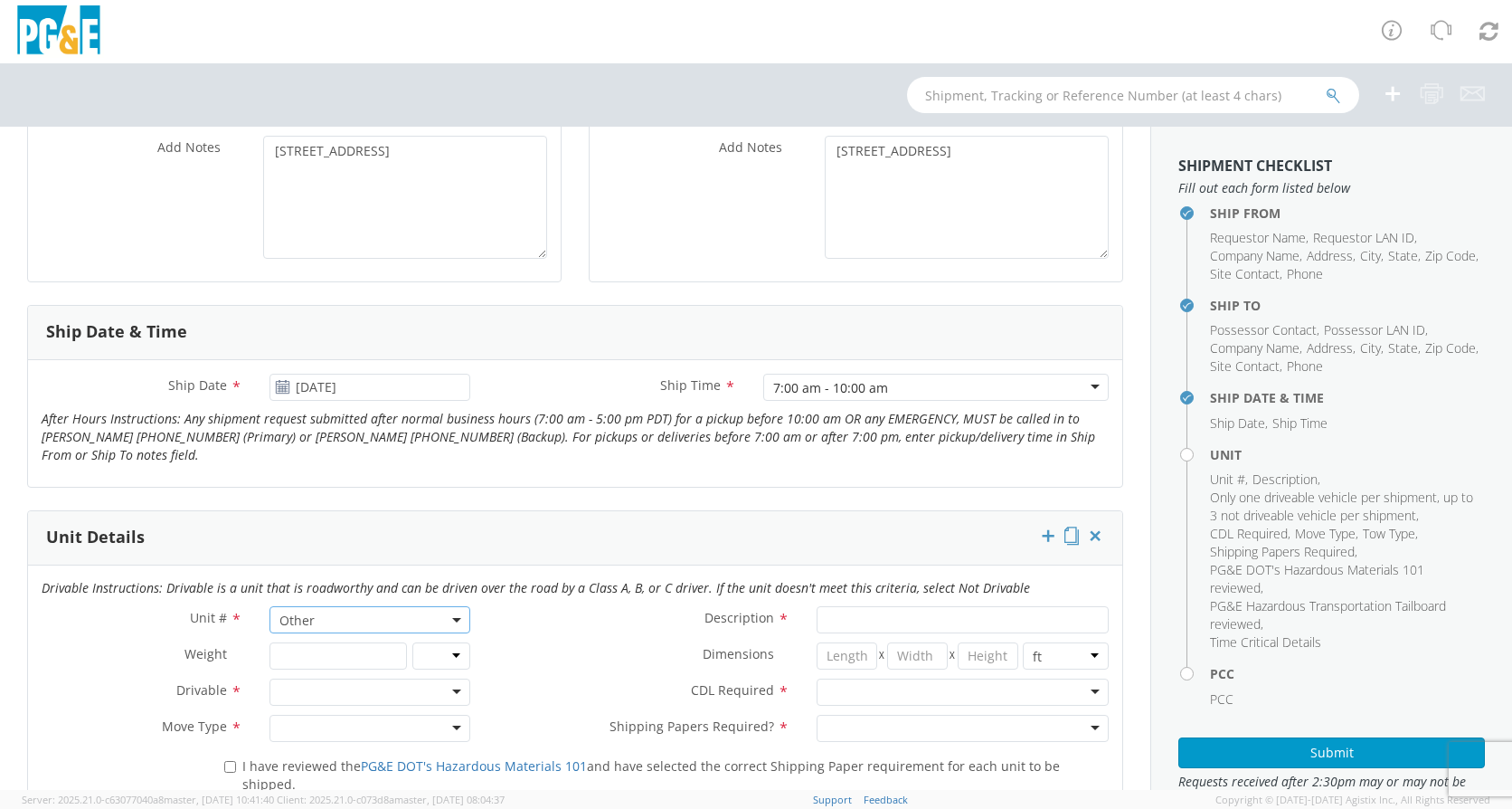
click at [392, 693] on div at bounding box center [370, 692] width 201 height 27
click at [356, 737] on div at bounding box center [370, 729] width 201 height 27
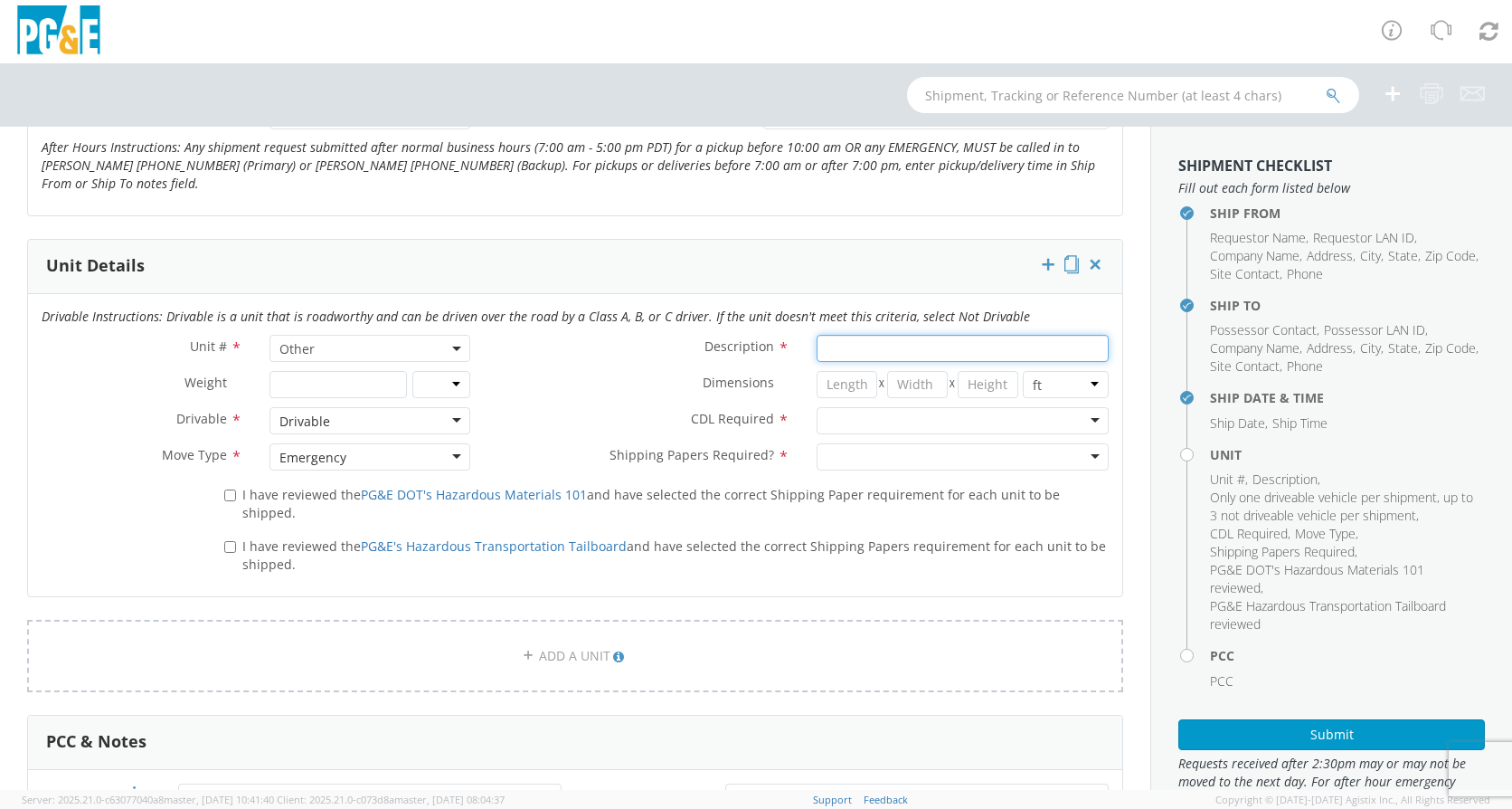
click at [964, 353] on input "Description *" at bounding box center [963, 348] width 292 height 27
type input "[PERSON_NAME] MACHINE"
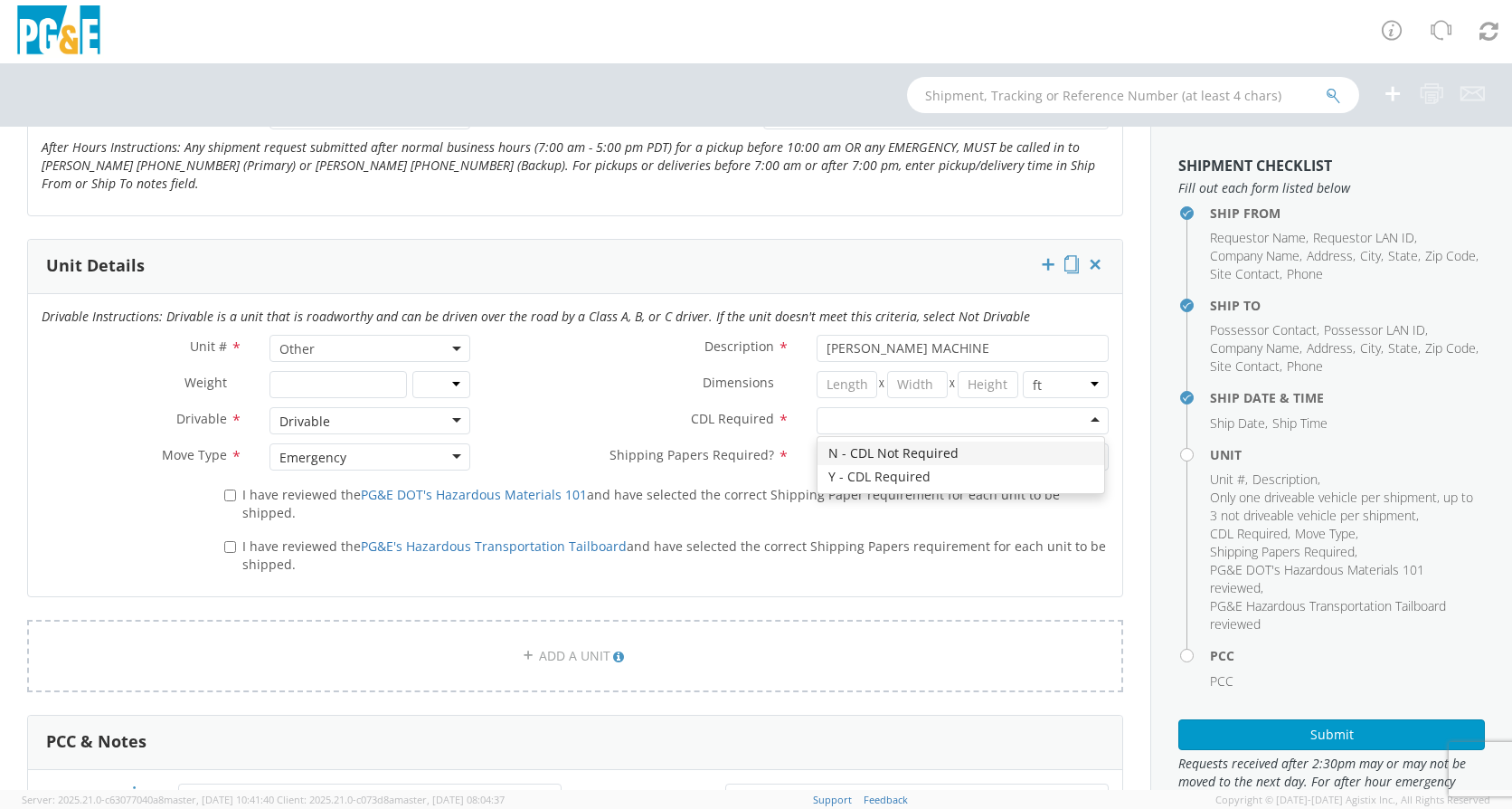
click at [900, 428] on div at bounding box center [963, 421] width 292 height 27
click at [883, 456] on div at bounding box center [963, 457] width 292 height 27
drag, startPoint x: 230, startPoint y: 496, endPoint x: 227, endPoint y: 512, distance: 16.3
click at [230, 496] on input "I have reviewed the PG&E DOT's Hazardous Materials 101 and have selected the co…" at bounding box center [230, 495] width 12 height 12
checkbox input "true"
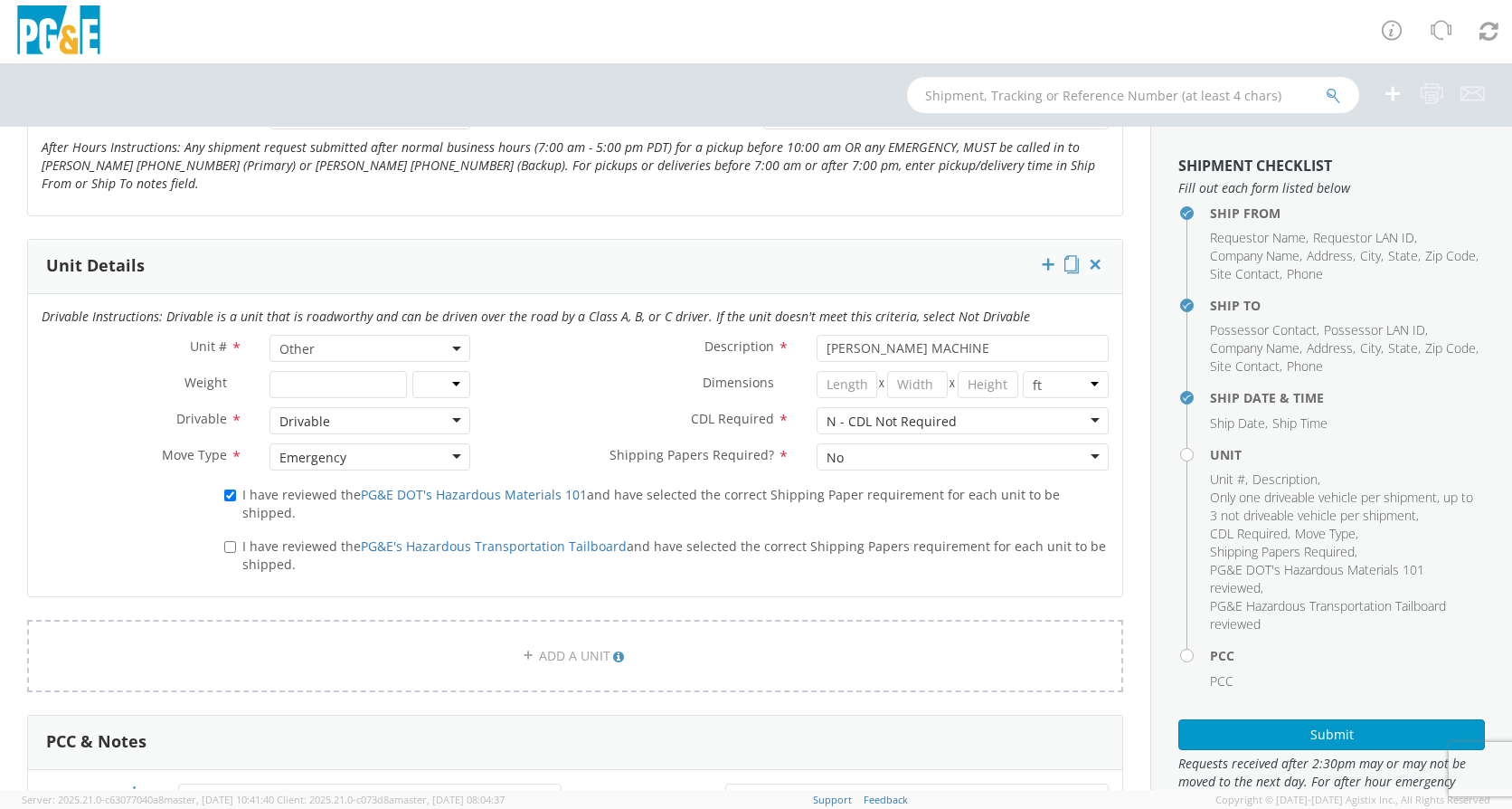
click at [228, 535] on label "I have reviewed the PG&E's Hazardous Transportation Tailboard and have selected…" at bounding box center [667, 554] width 884 height 39
click at [228, 541] on input "I have reviewed the PG&E's Hazardous Transportation Tailboard and have selected…" at bounding box center [230, 547] width 12 height 12
checkbox input "true"
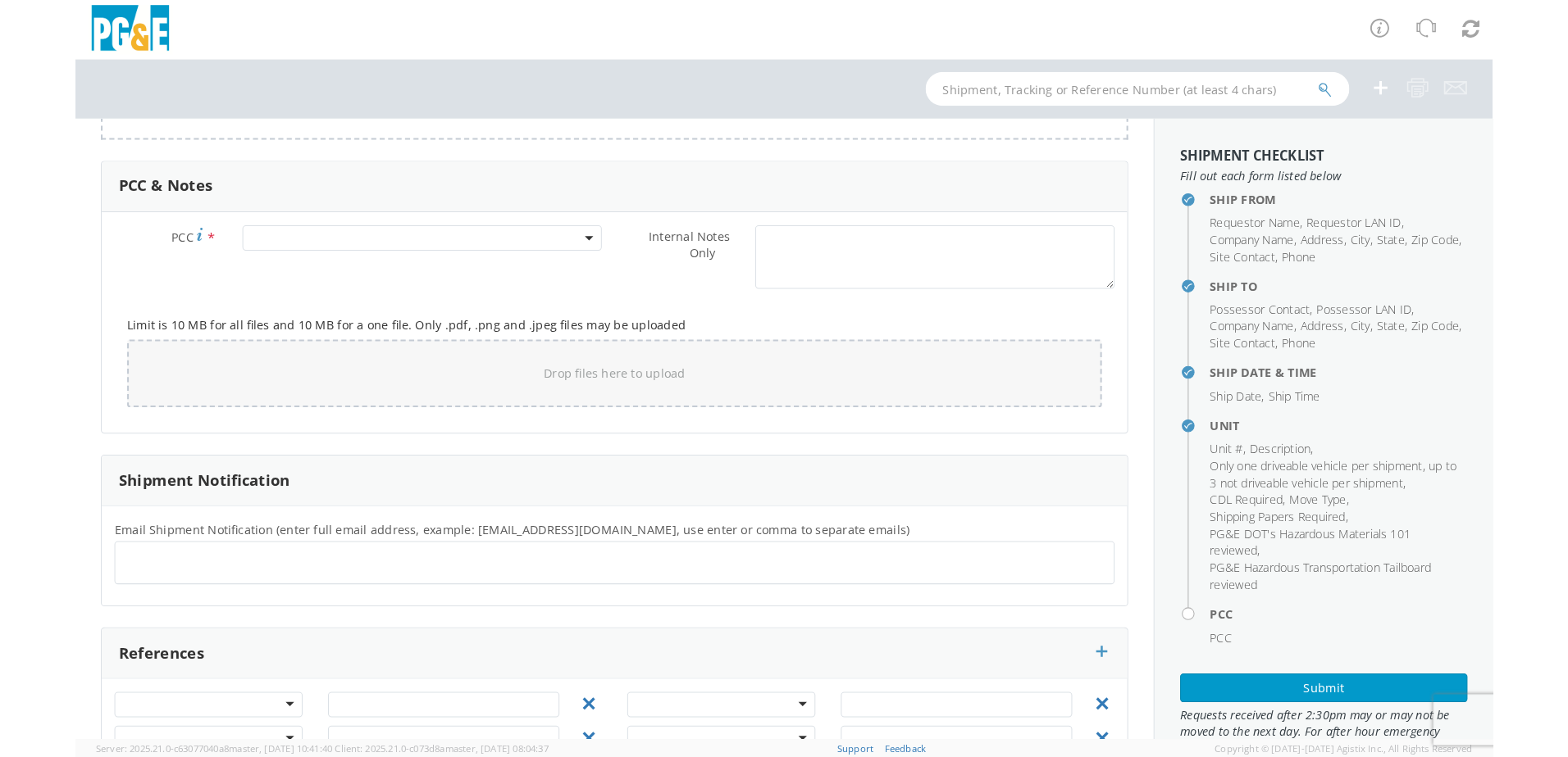
scroll to position [1266, 0]
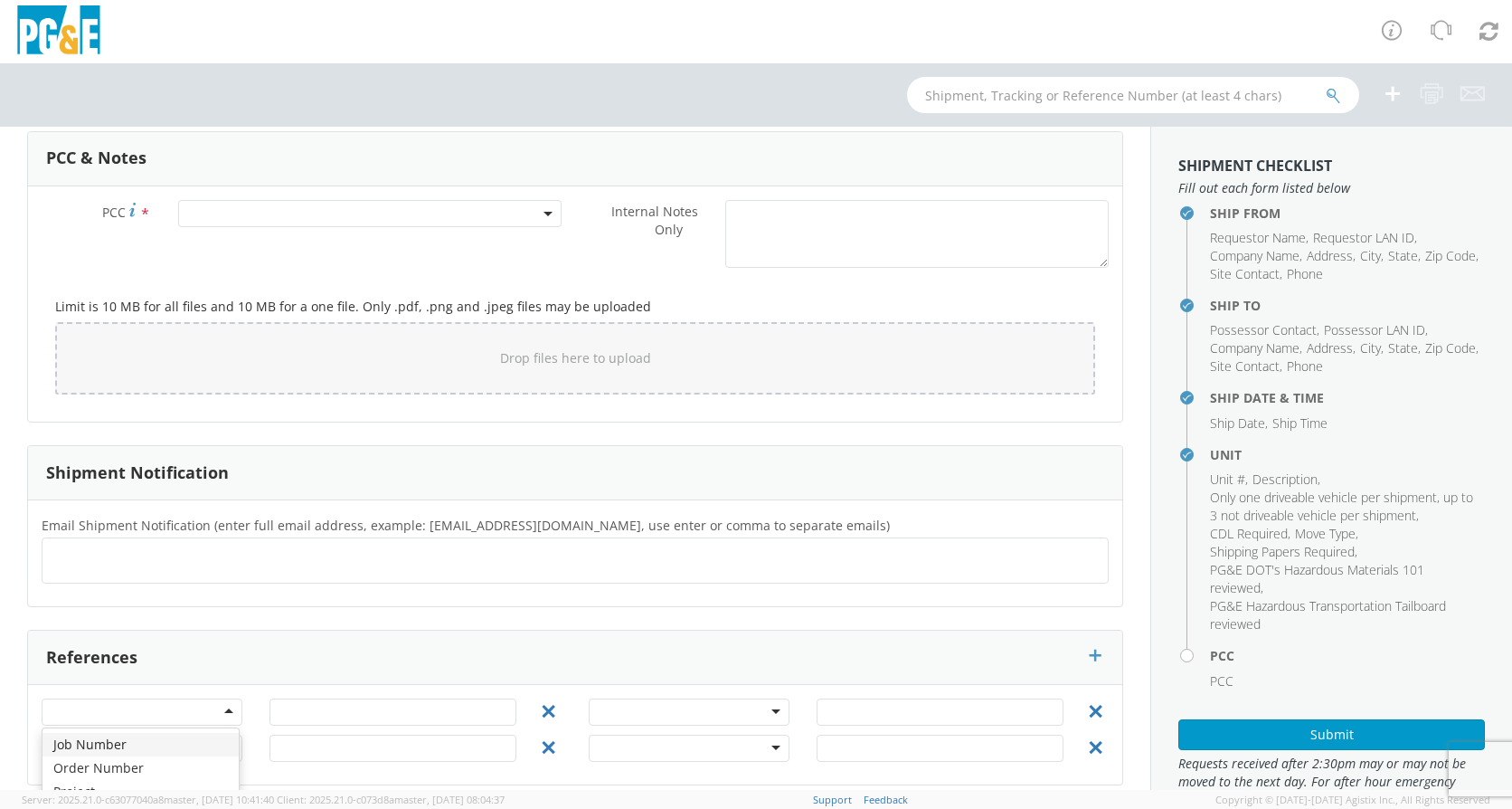
click at [123, 698] on div at bounding box center [141, 712] width 201 height 27
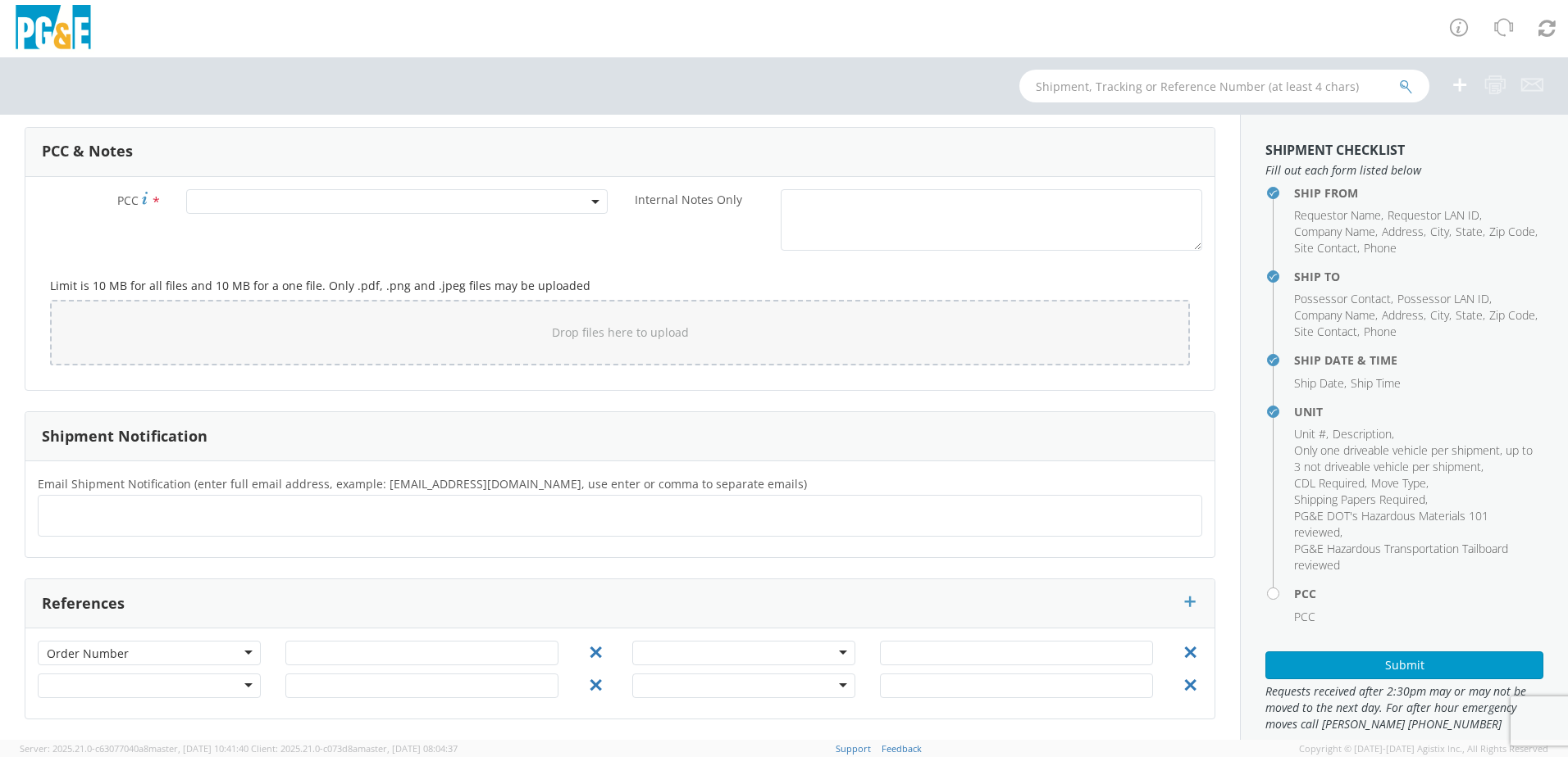
scroll to position [1209, 0]
click at [325, 650] on input "text" at bounding box center [421, 653] width 273 height 25
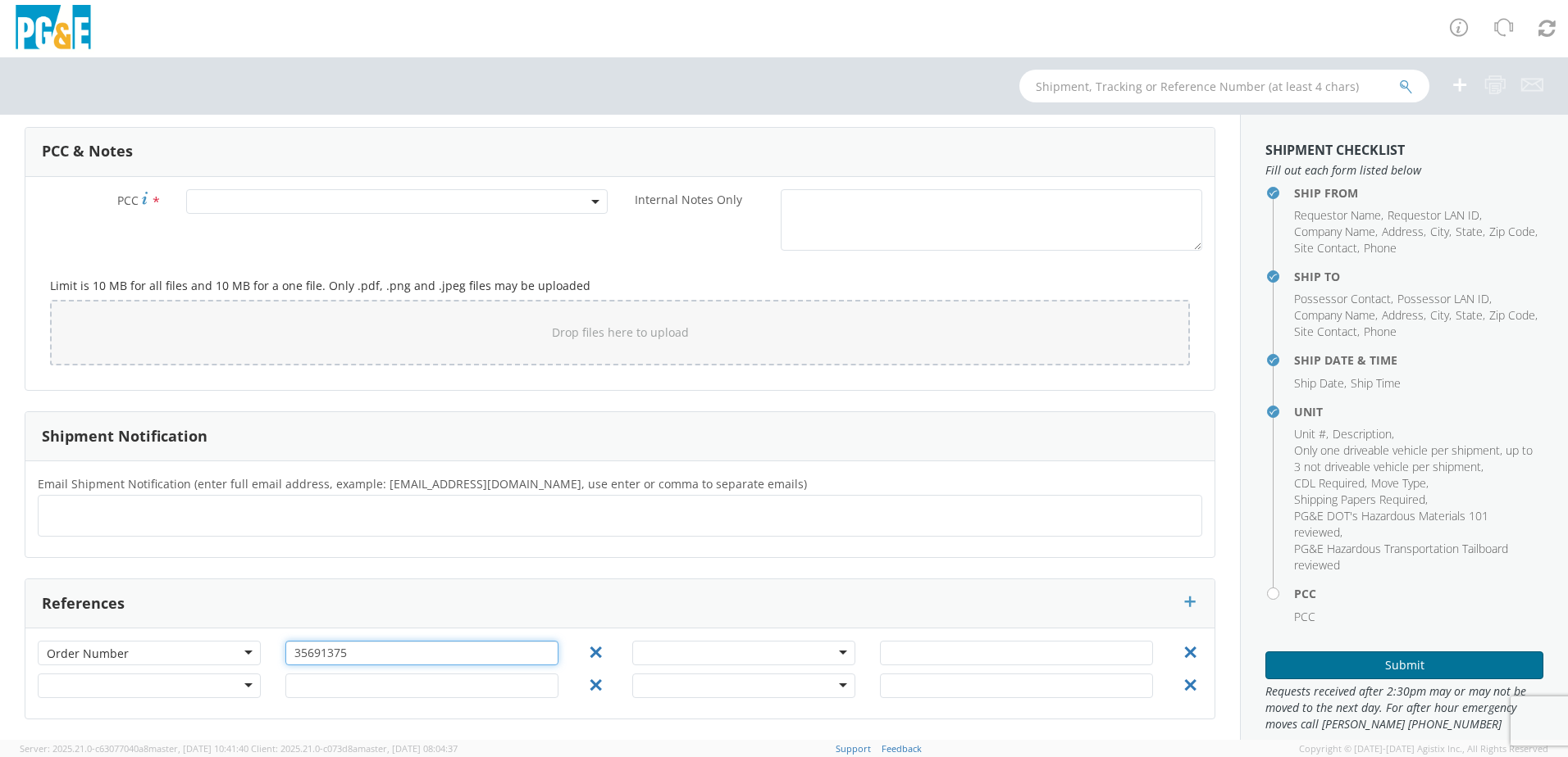
type input "35691375"
click at [1355, 669] on button "Submit" at bounding box center [1404, 665] width 278 height 28
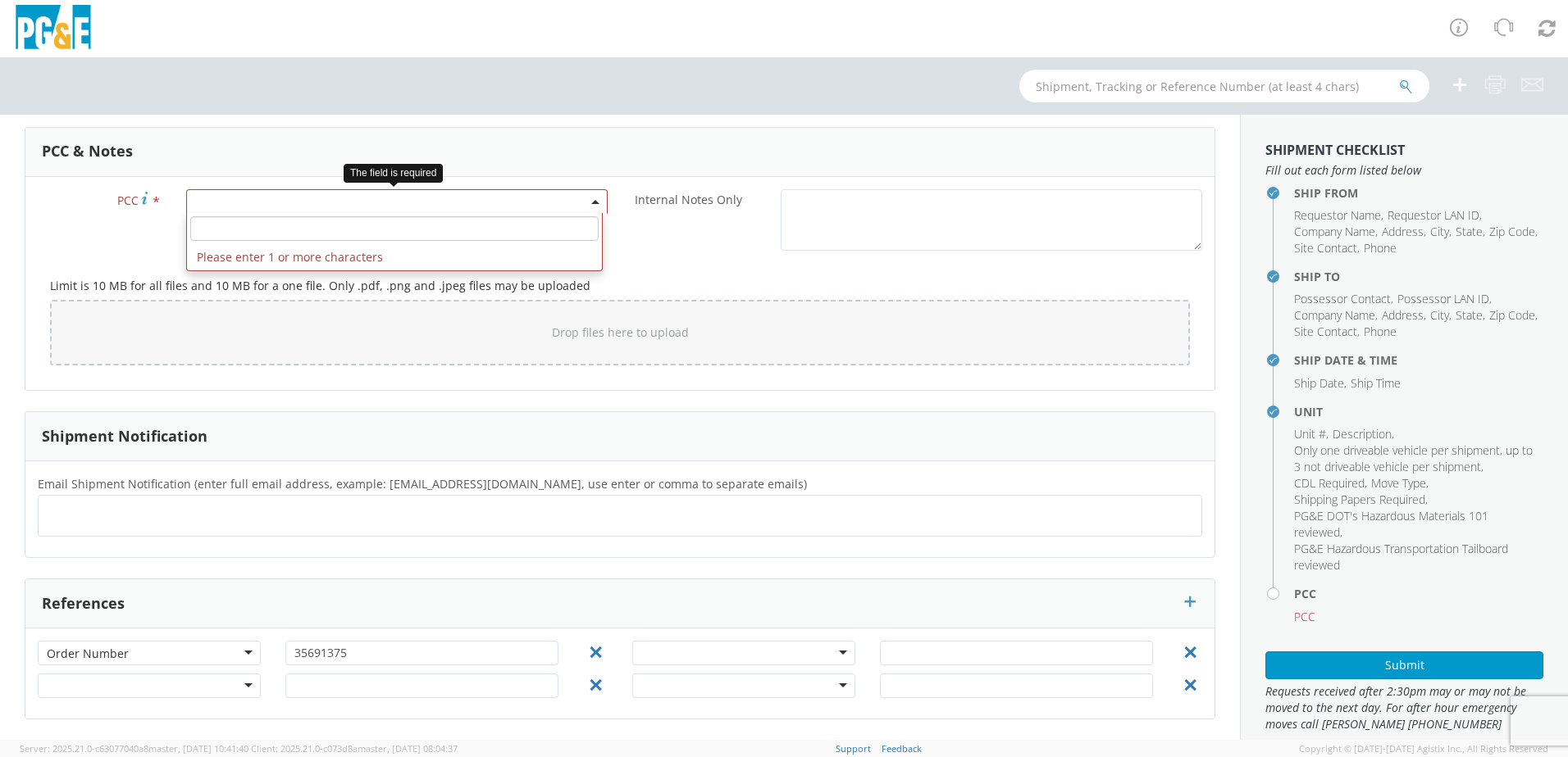
click at [338, 207] on span at bounding box center [396, 202] width 421 height 25
click at [338, 221] on input "number" at bounding box center [394, 229] width 408 height 25
type input "11986"
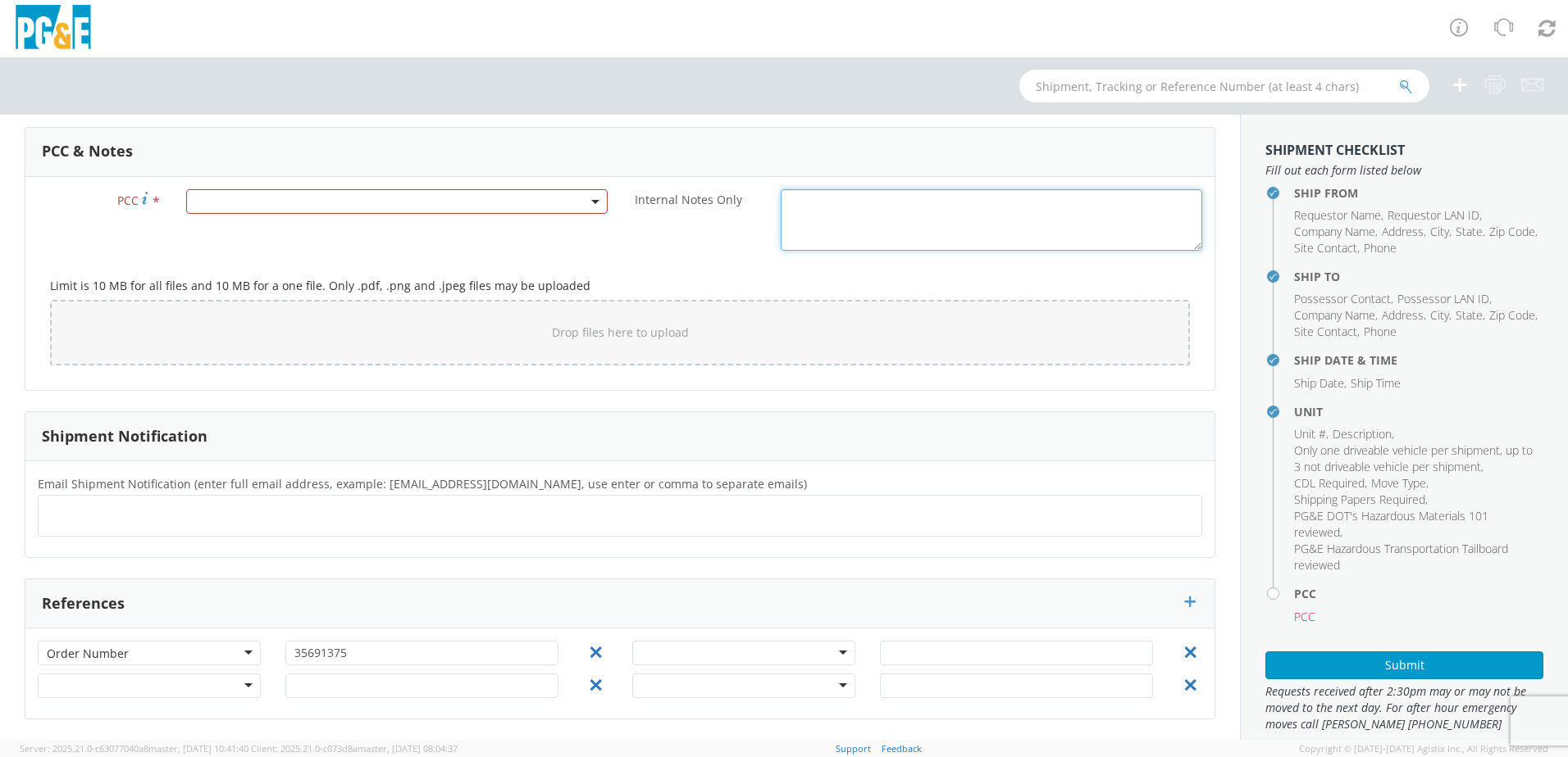
click at [888, 225] on textarea "Internal Notes Only *" at bounding box center [991, 219] width 421 height 61
type textarea "T"
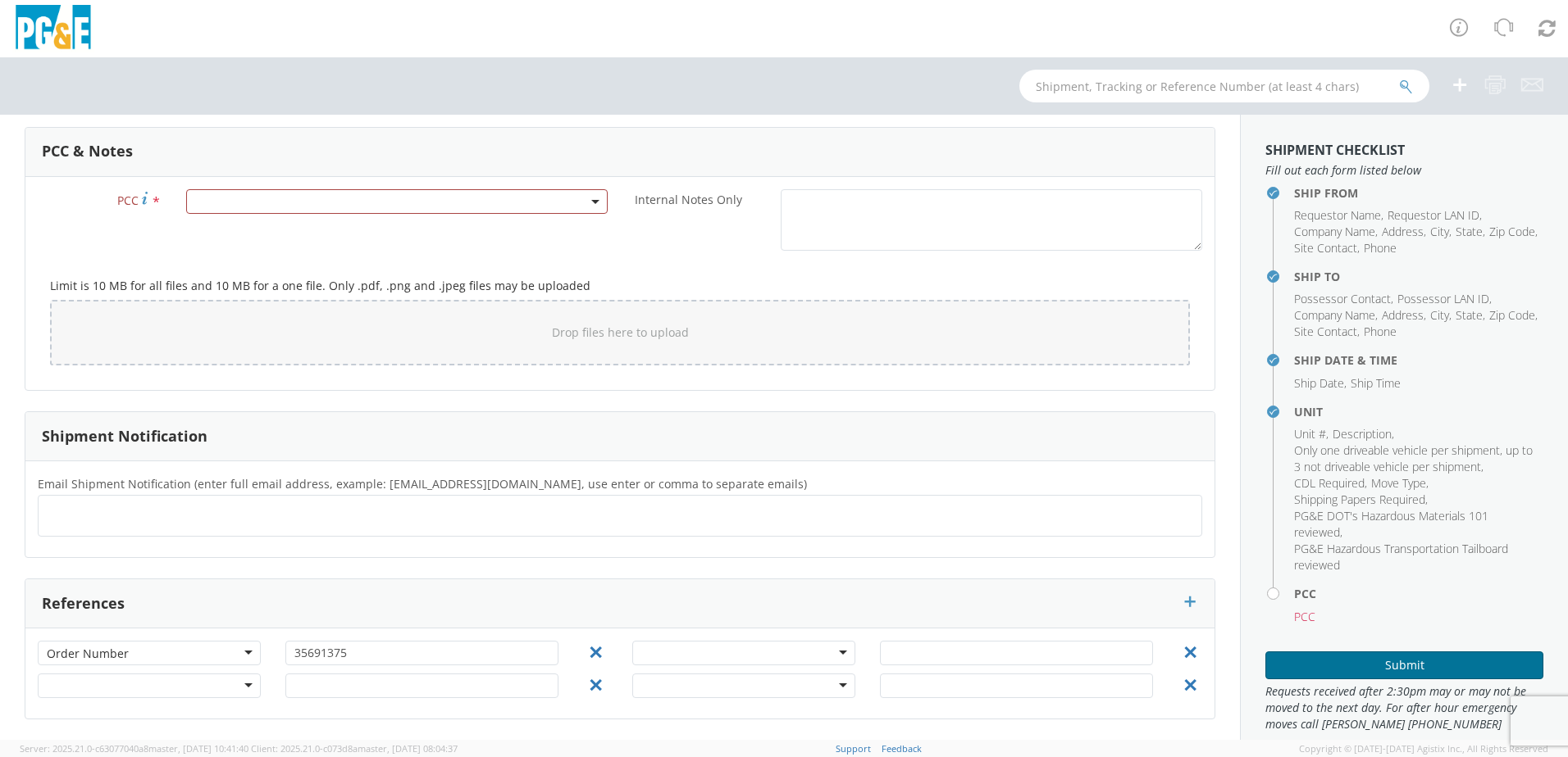
click at [1433, 657] on button "Submit" at bounding box center [1404, 665] width 278 height 28
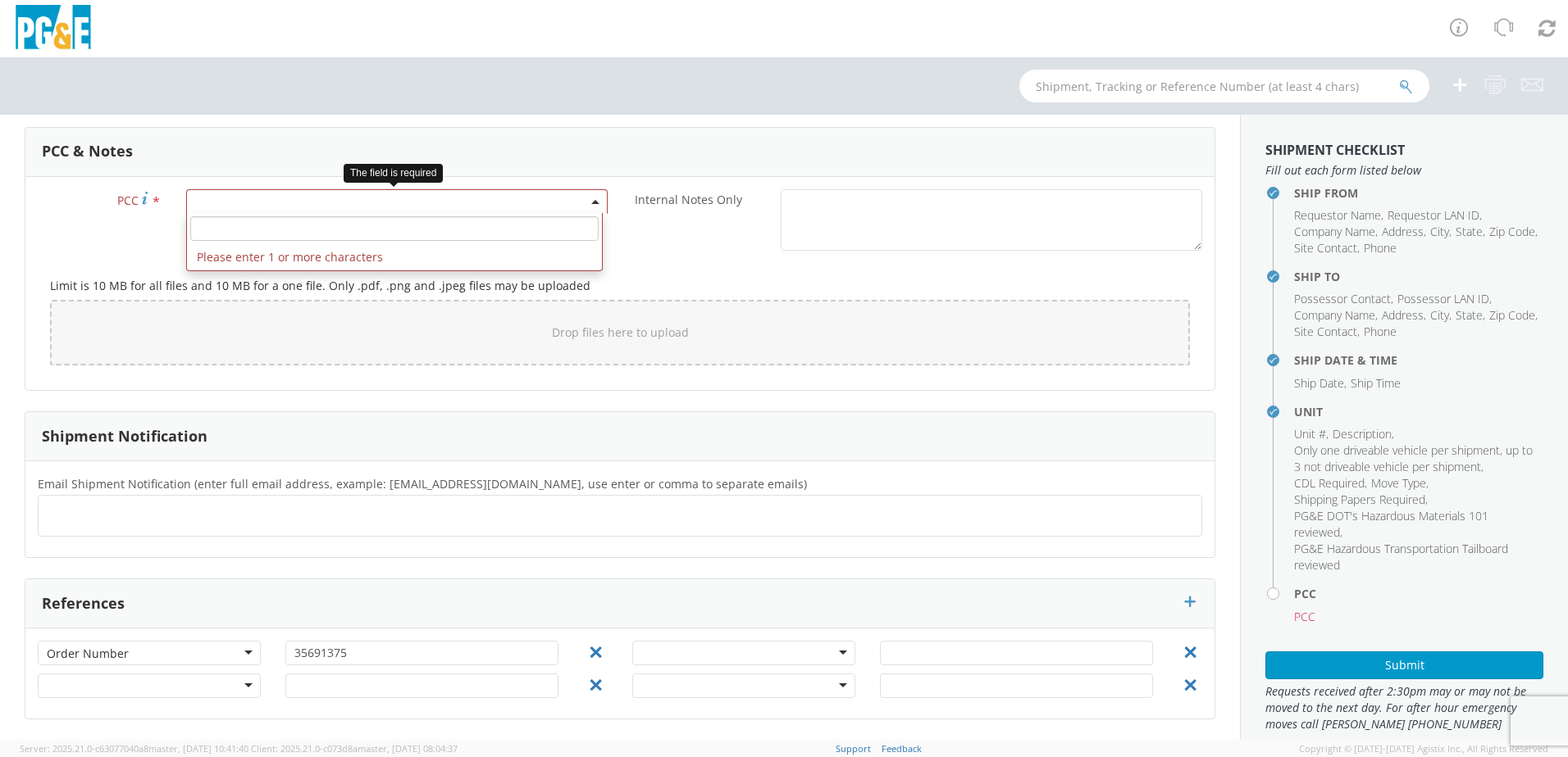
click at [420, 200] on span at bounding box center [396, 202] width 421 height 25
click at [411, 228] on input "number" at bounding box center [394, 229] width 408 height 25
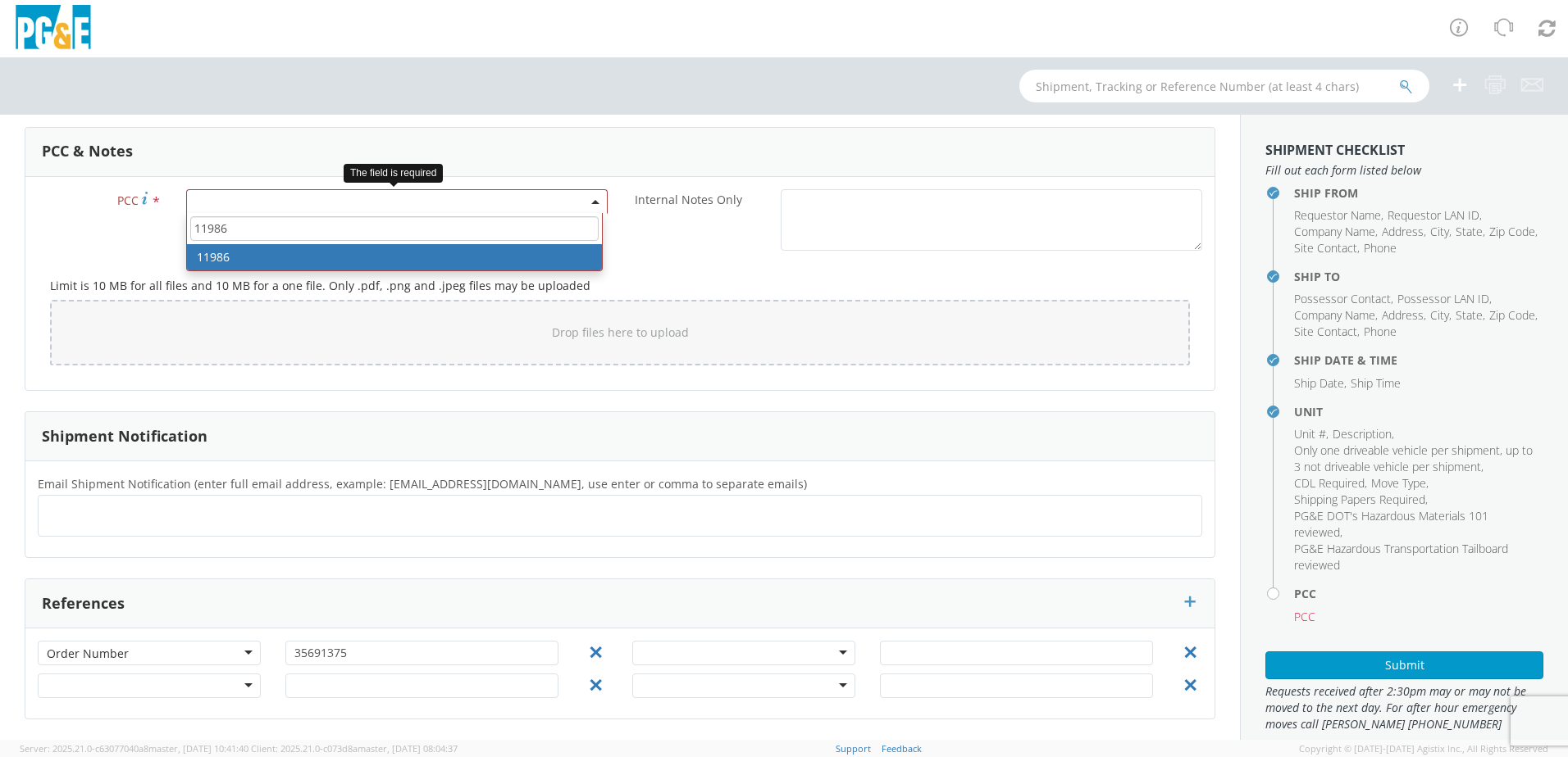
type input "11986"
select select "11986"
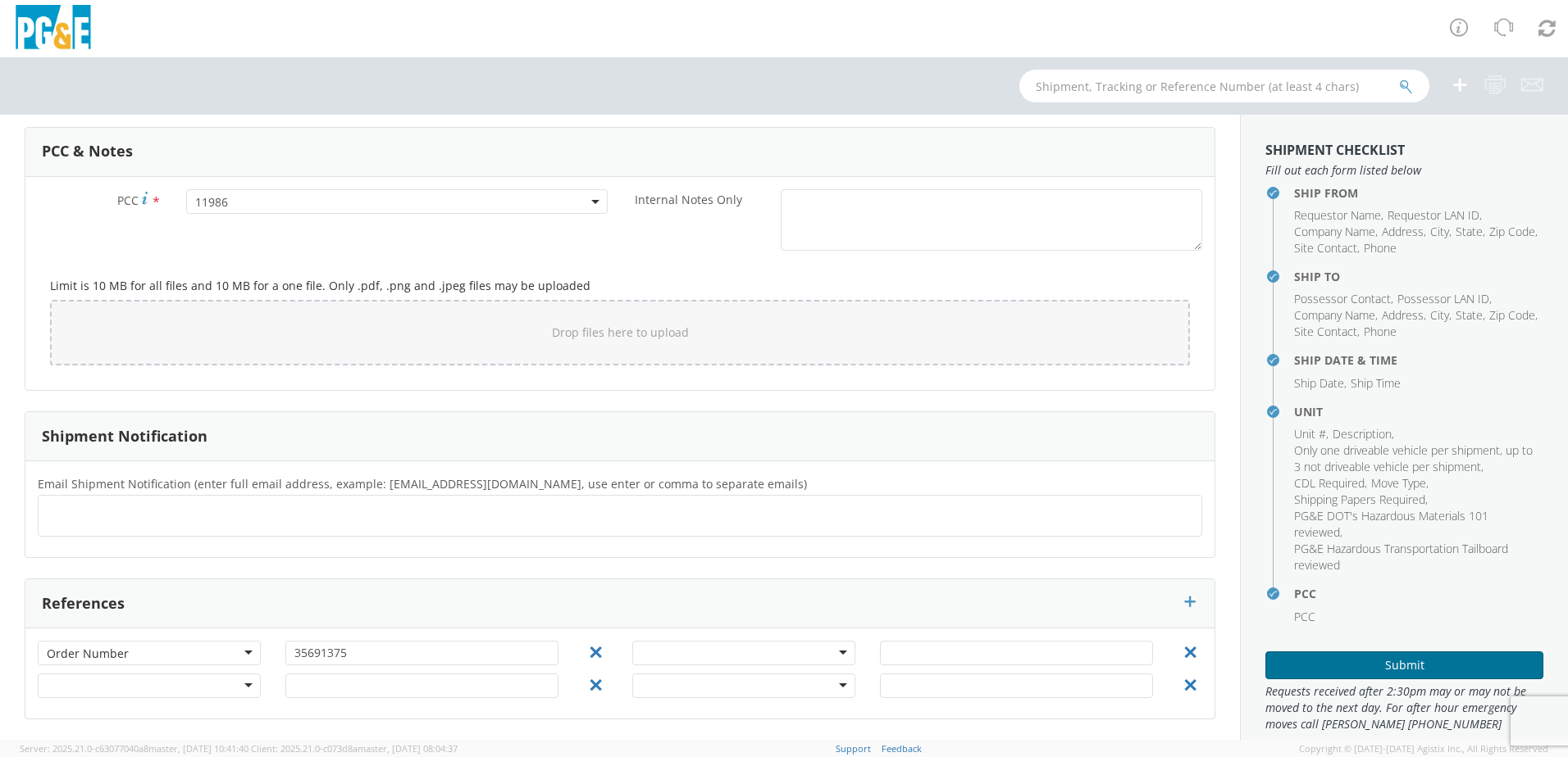
click at [1371, 659] on button "Submit" at bounding box center [1404, 665] width 278 height 28
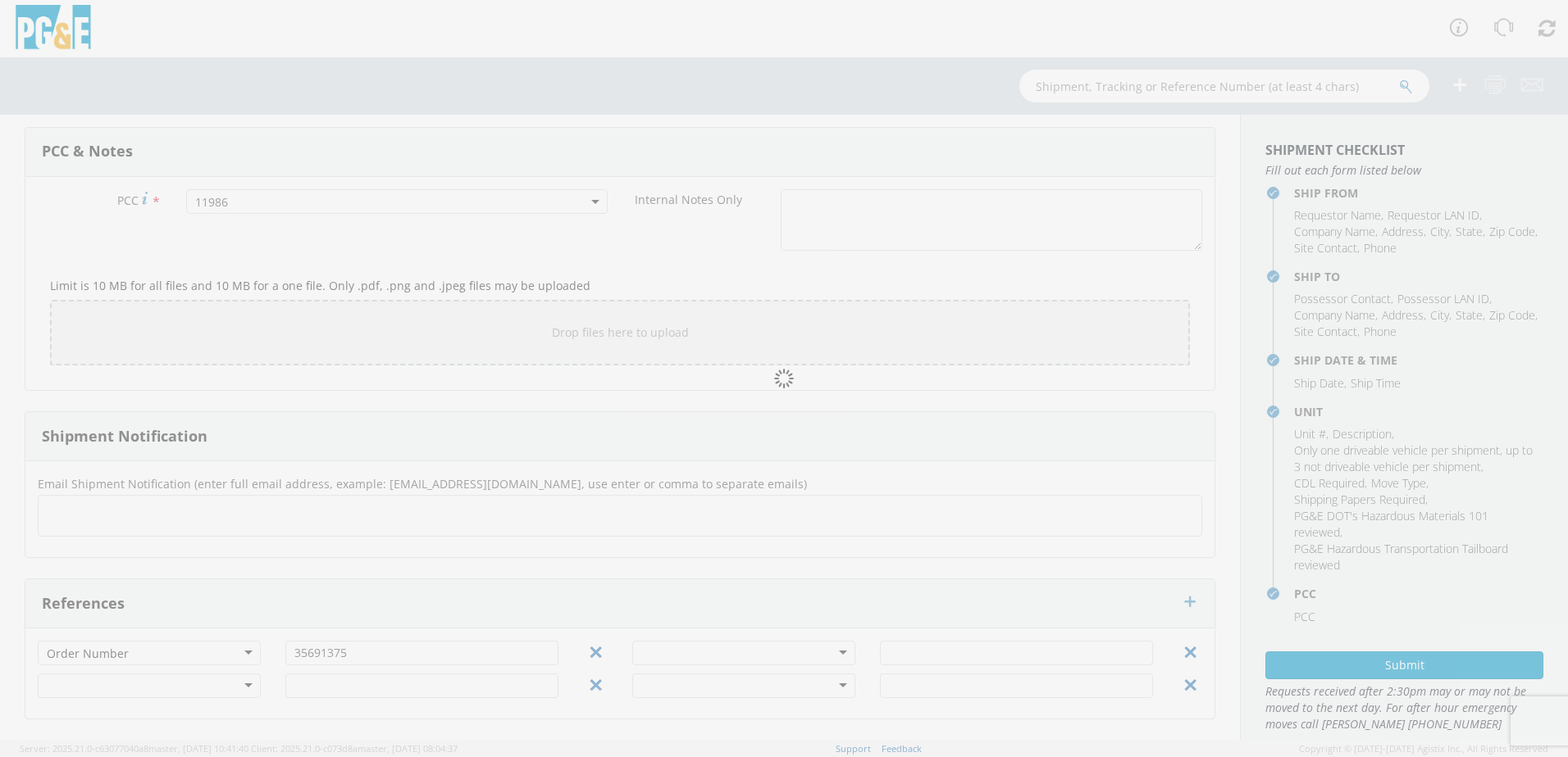
click at [373, 657] on div at bounding box center [784, 378] width 1568 height 757
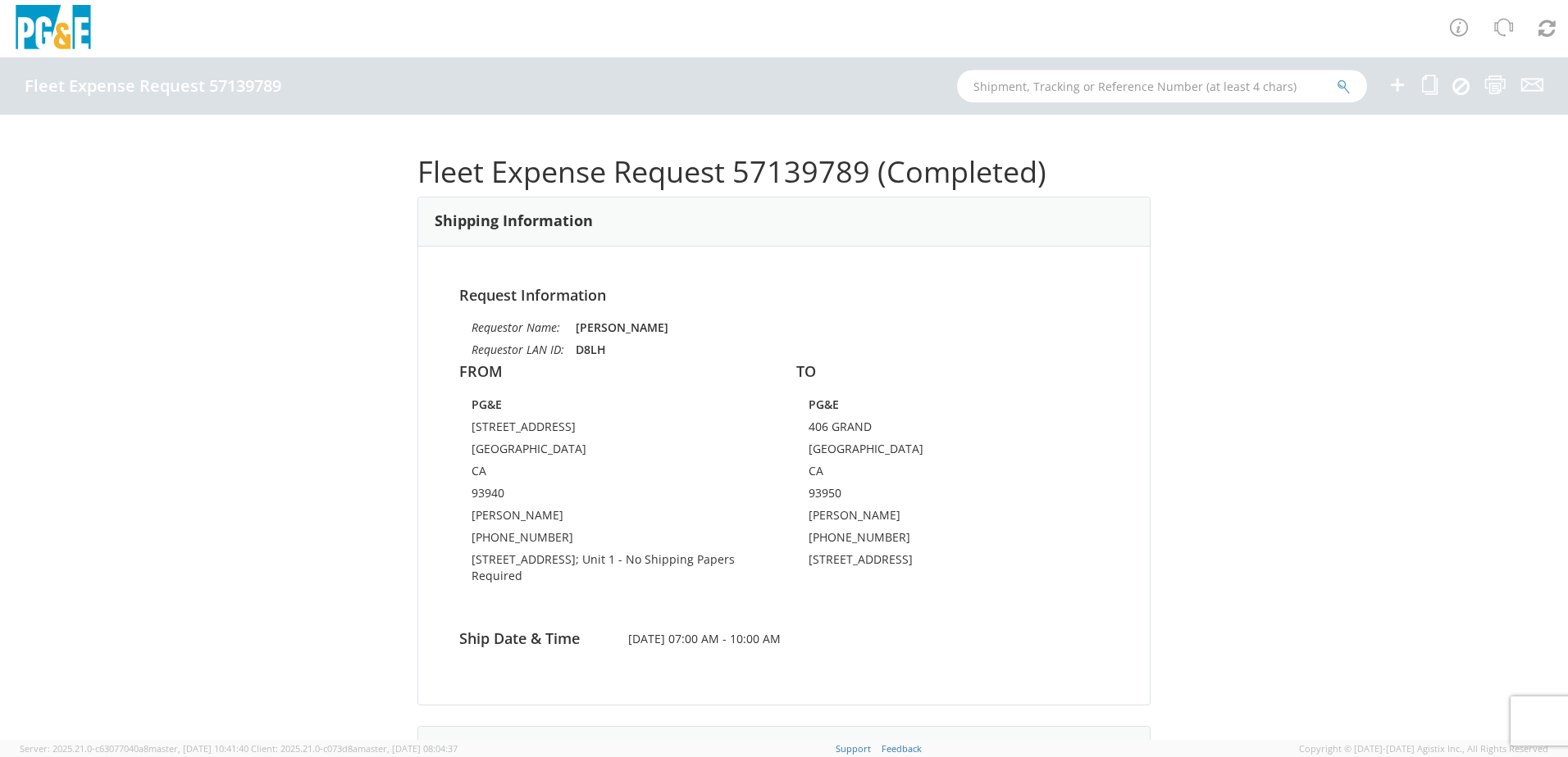
click at [1246, 85] on input "text" at bounding box center [1162, 85] width 410 height 33
type input "57139789"
click at [1337, 78] on button "submit" at bounding box center [1344, 88] width 14 height 20
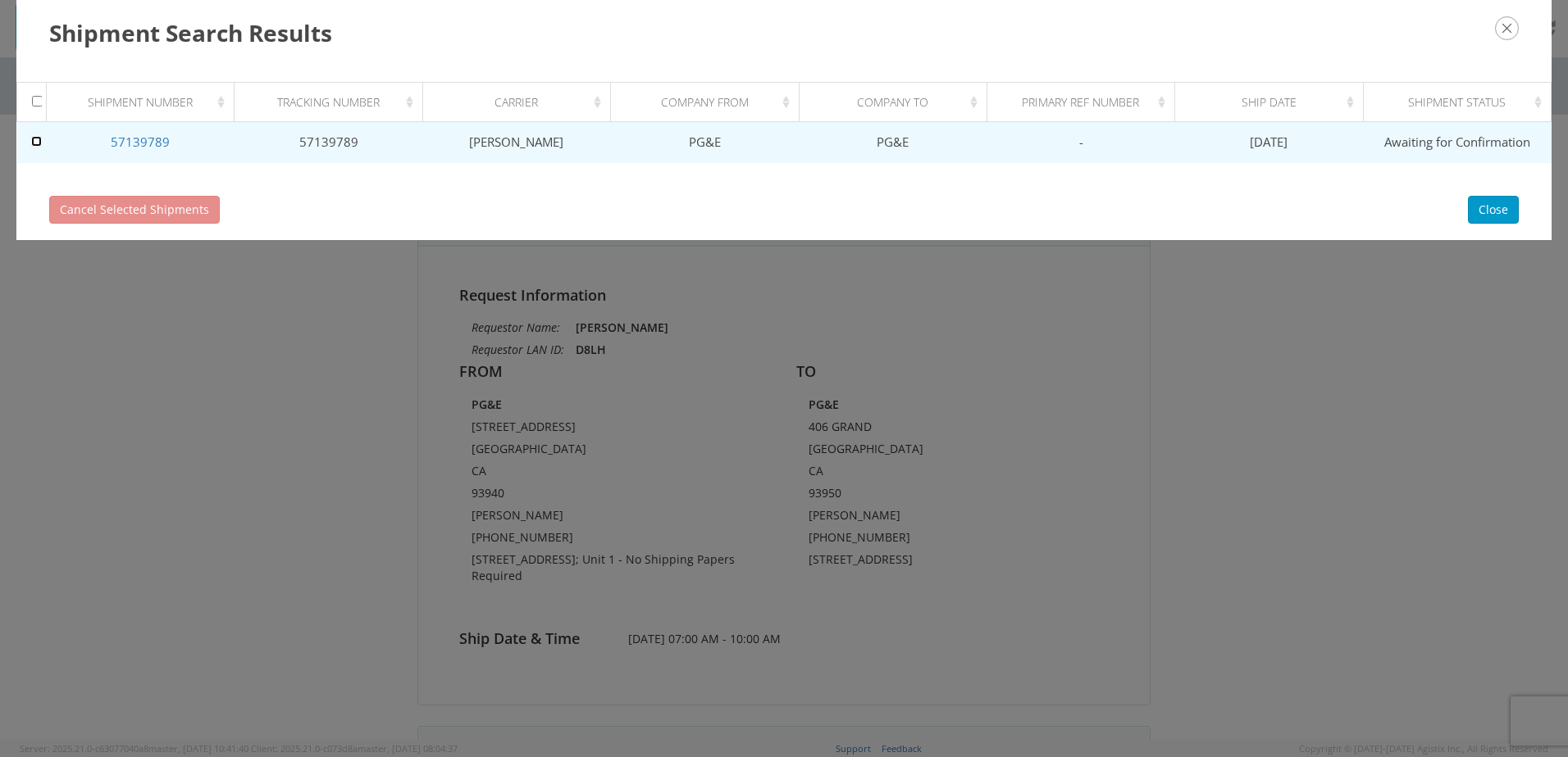
click at [38, 146] on input "checkbox" at bounding box center [36, 141] width 11 height 11
checkbox input "true"
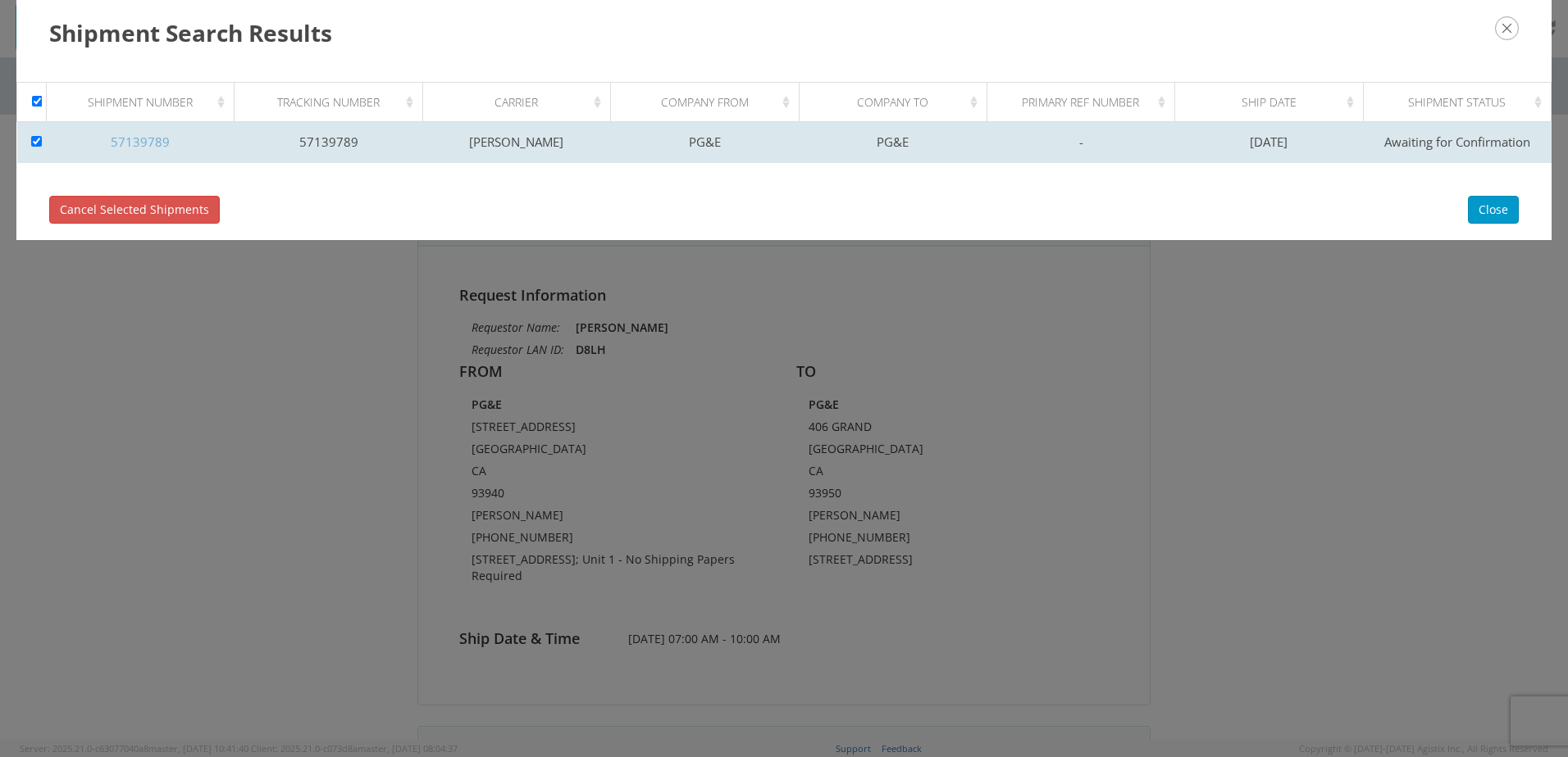
click at [144, 142] on link "57139789" at bounding box center [140, 141] width 59 height 16
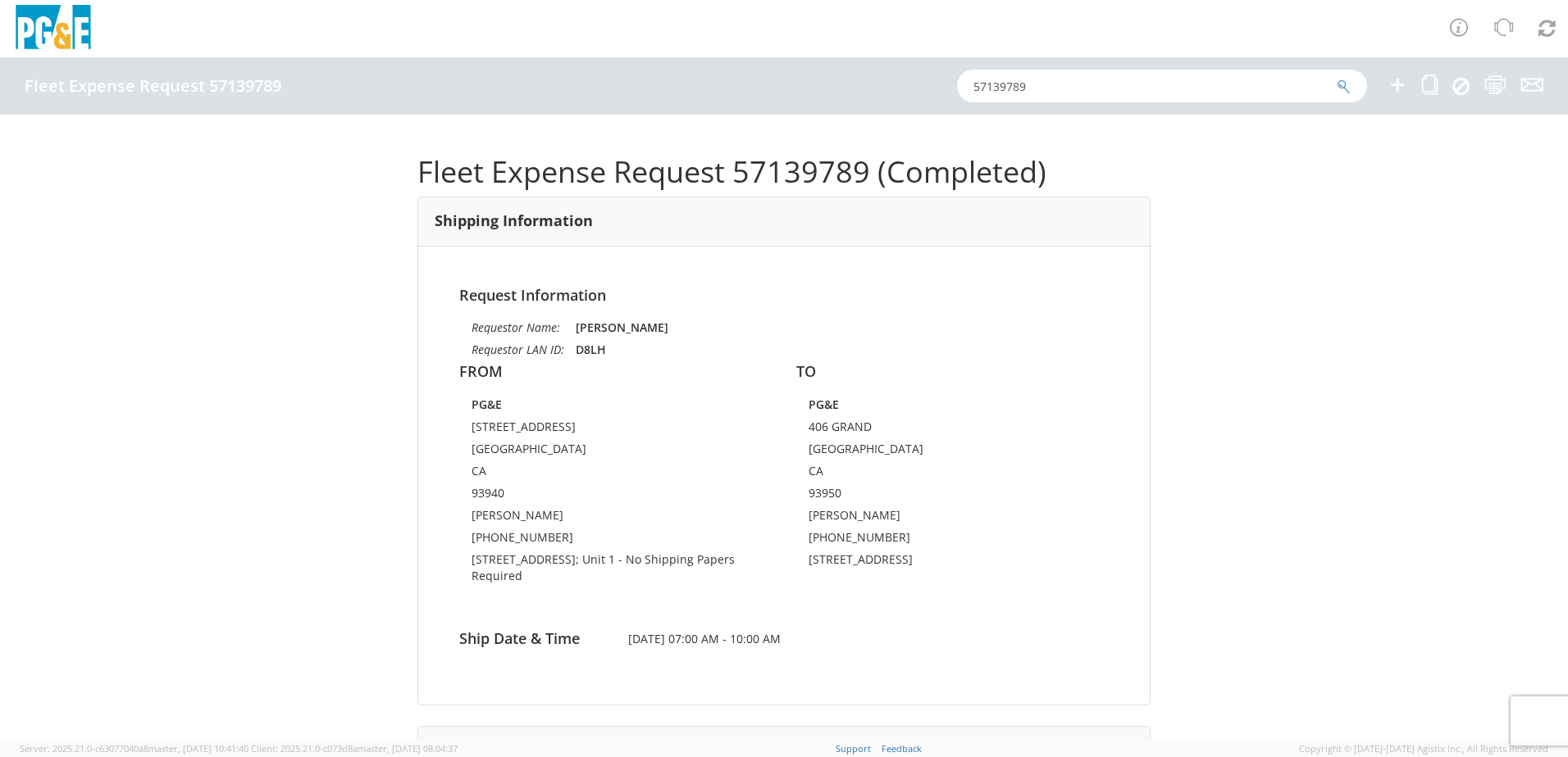
click at [1390, 89] on icon at bounding box center [1397, 84] width 20 height 20
